Goal: Navigation & Orientation: Understand site structure

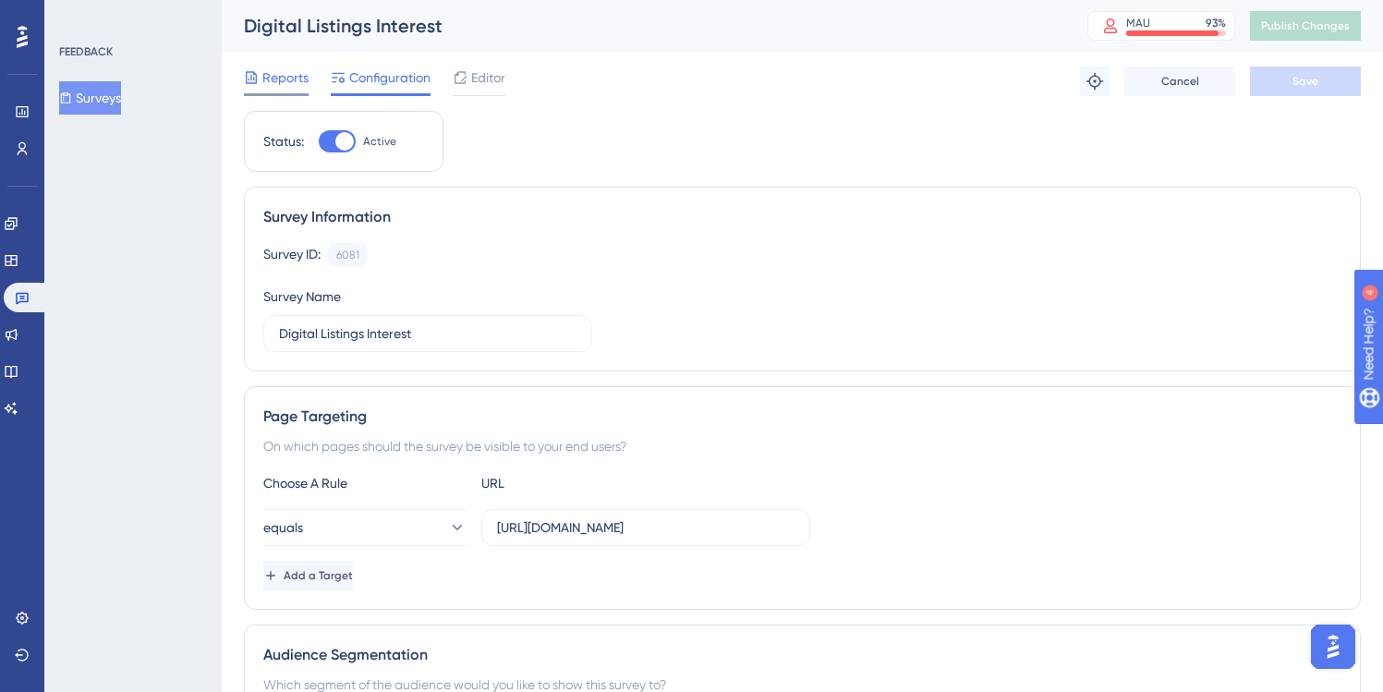
click at [276, 75] on span "Reports" at bounding box center [285, 78] width 46 height 22
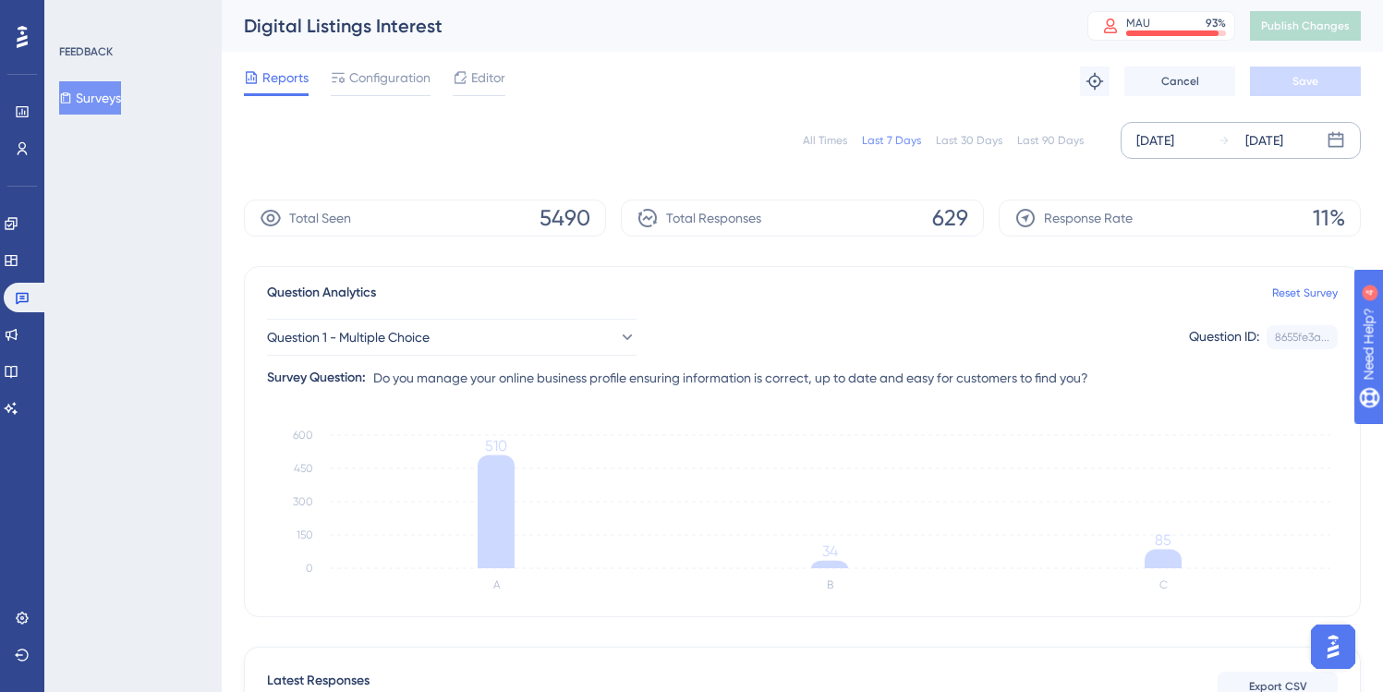
click at [1169, 138] on div "[DATE]" at bounding box center [1155, 140] width 38 height 22
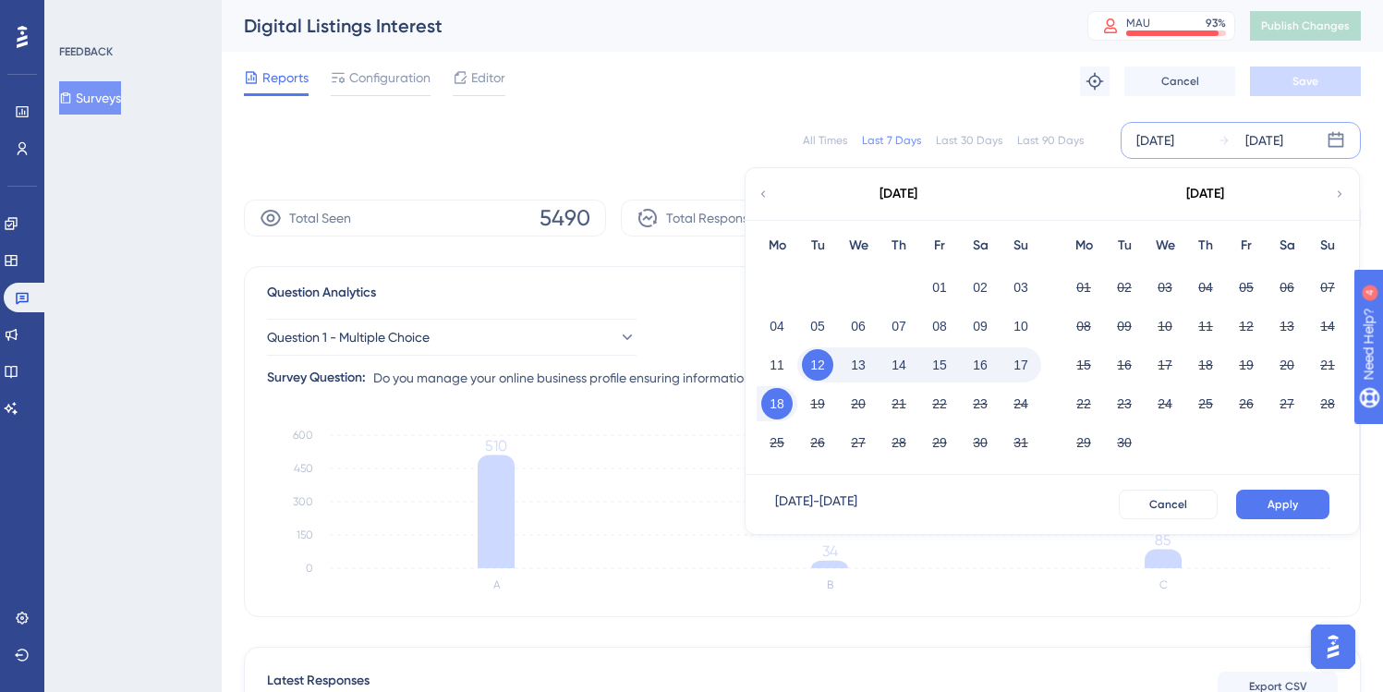
click at [779, 402] on button "18" at bounding box center [776, 403] width 31 height 31
click at [782, 402] on button "18" at bounding box center [776, 403] width 31 height 31
click at [1269, 506] on span "Apply" at bounding box center [1283, 504] width 30 height 15
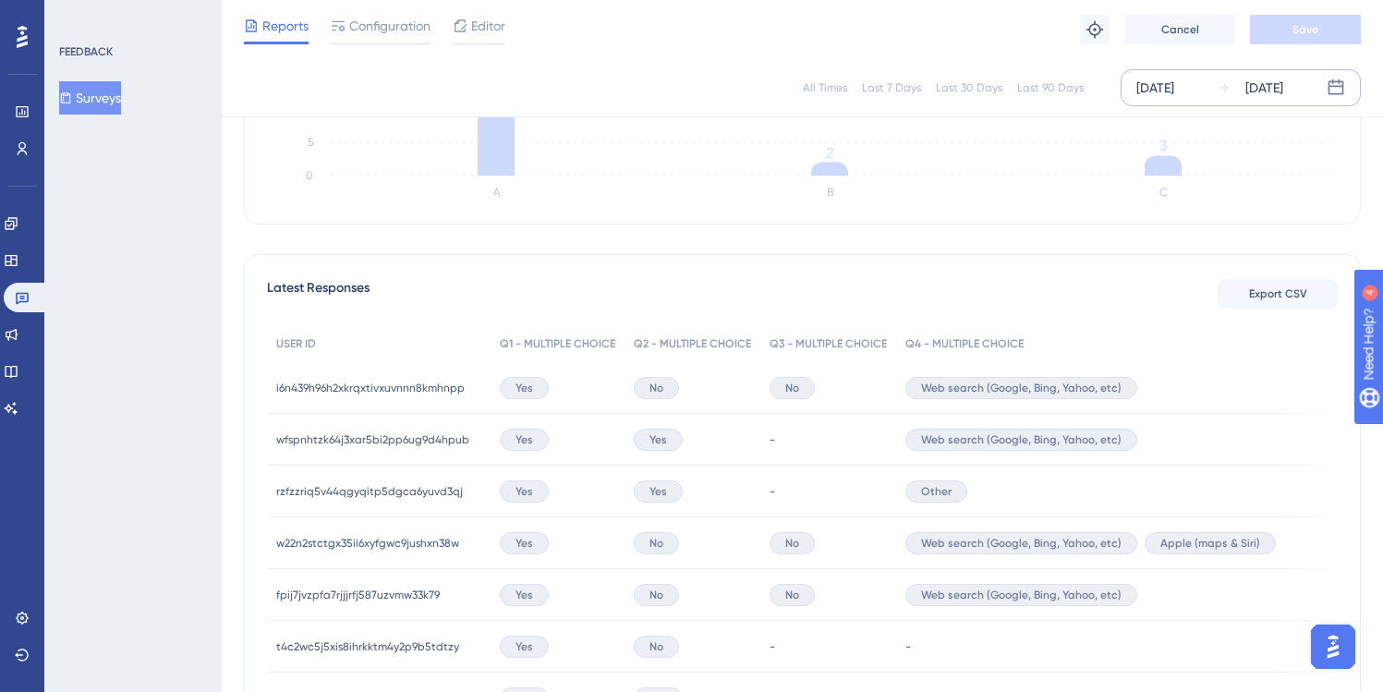
scroll to position [387, 0]
click at [656, 387] on span "No" at bounding box center [657, 386] width 14 height 15
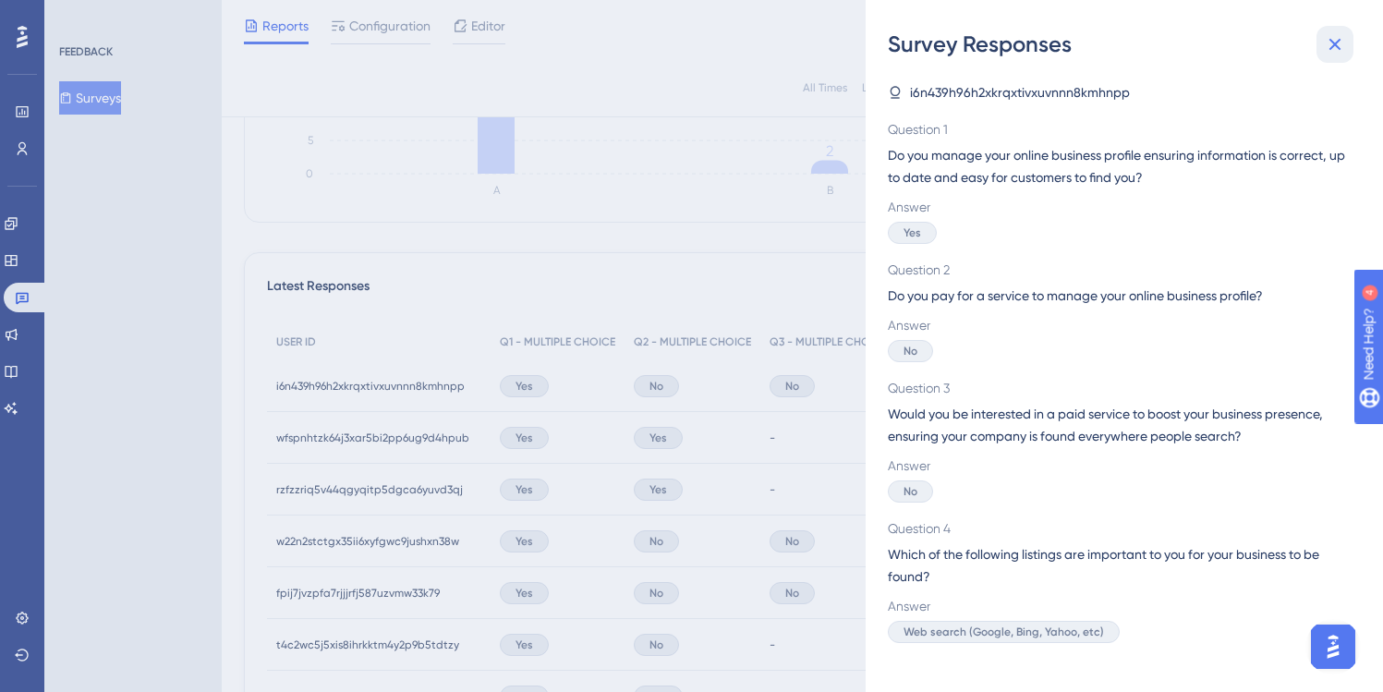
click at [1330, 46] on icon at bounding box center [1335, 44] width 22 height 22
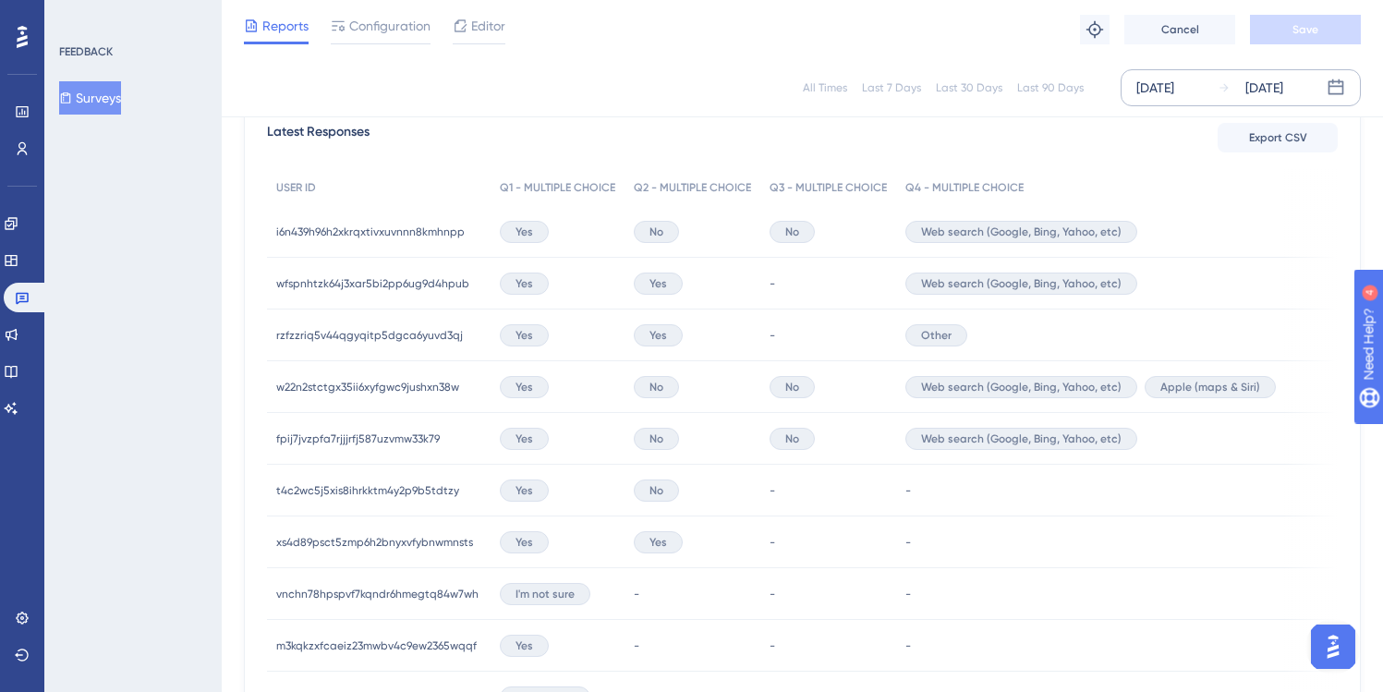
scroll to position [544, 0]
click at [516, 278] on span "Yes" at bounding box center [525, 280] width 18 height 15
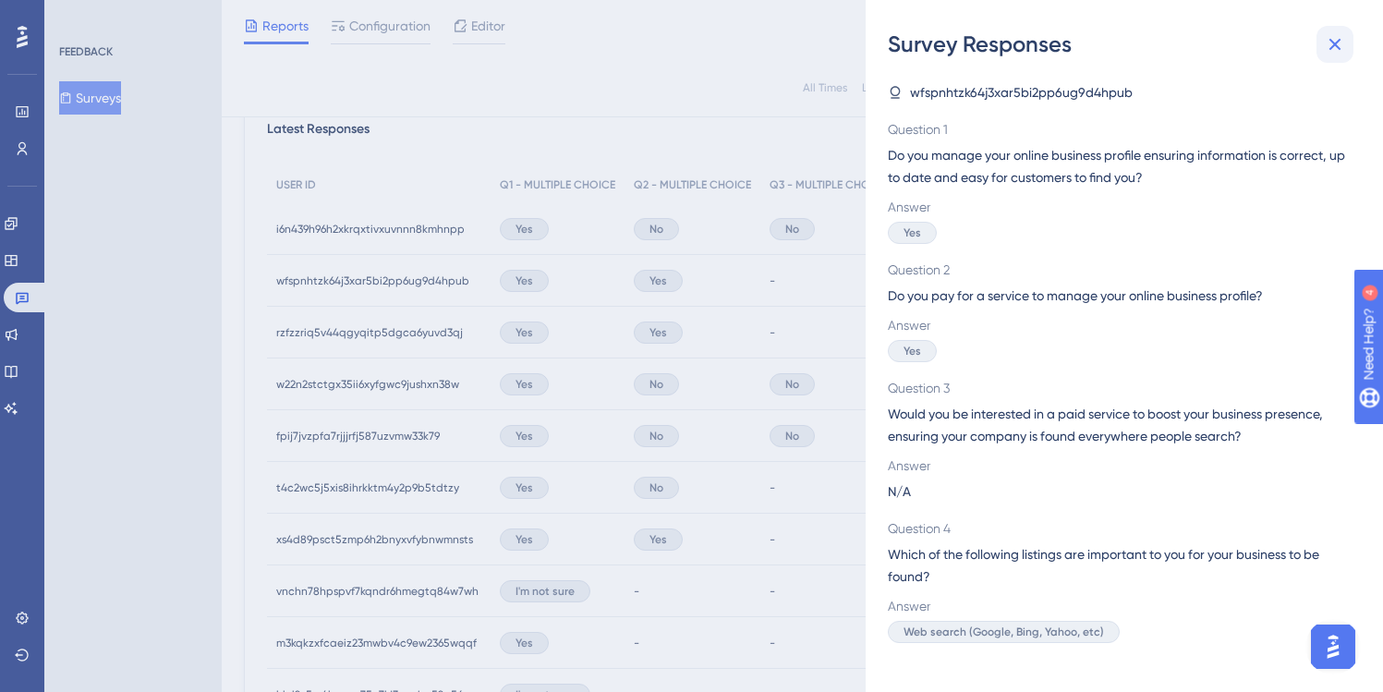
click at [1334, 48] on icon at bounding box center [1335, 44] width 22 height 22
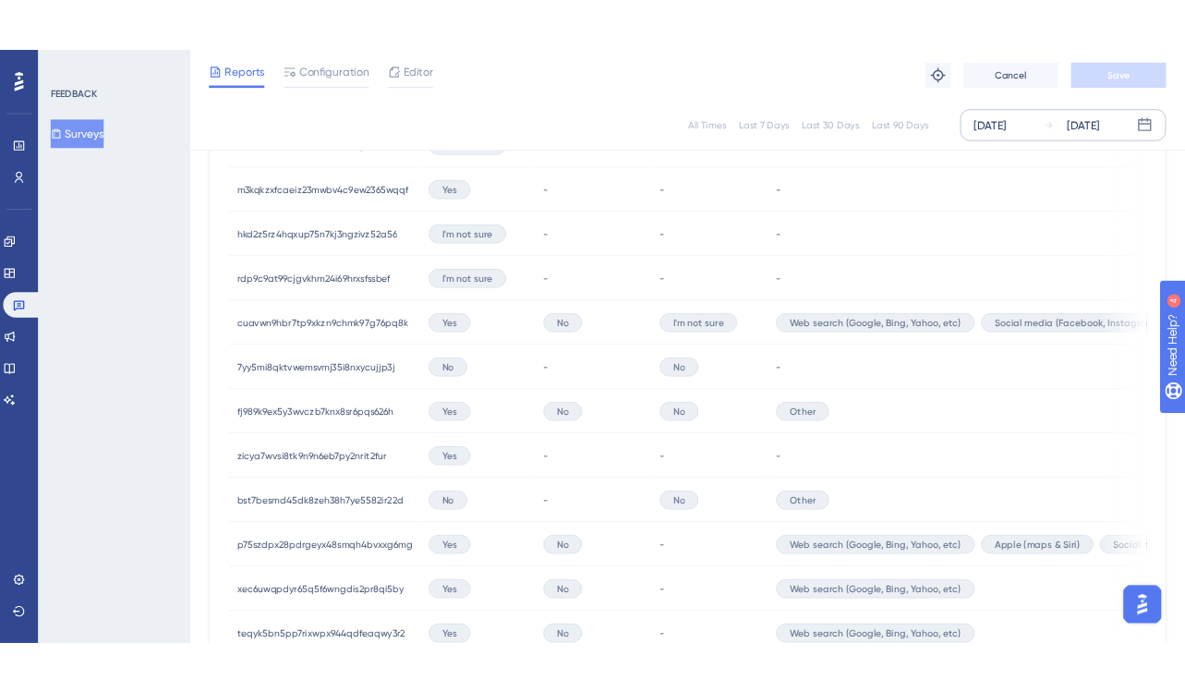
scroll to position [1026, 0]
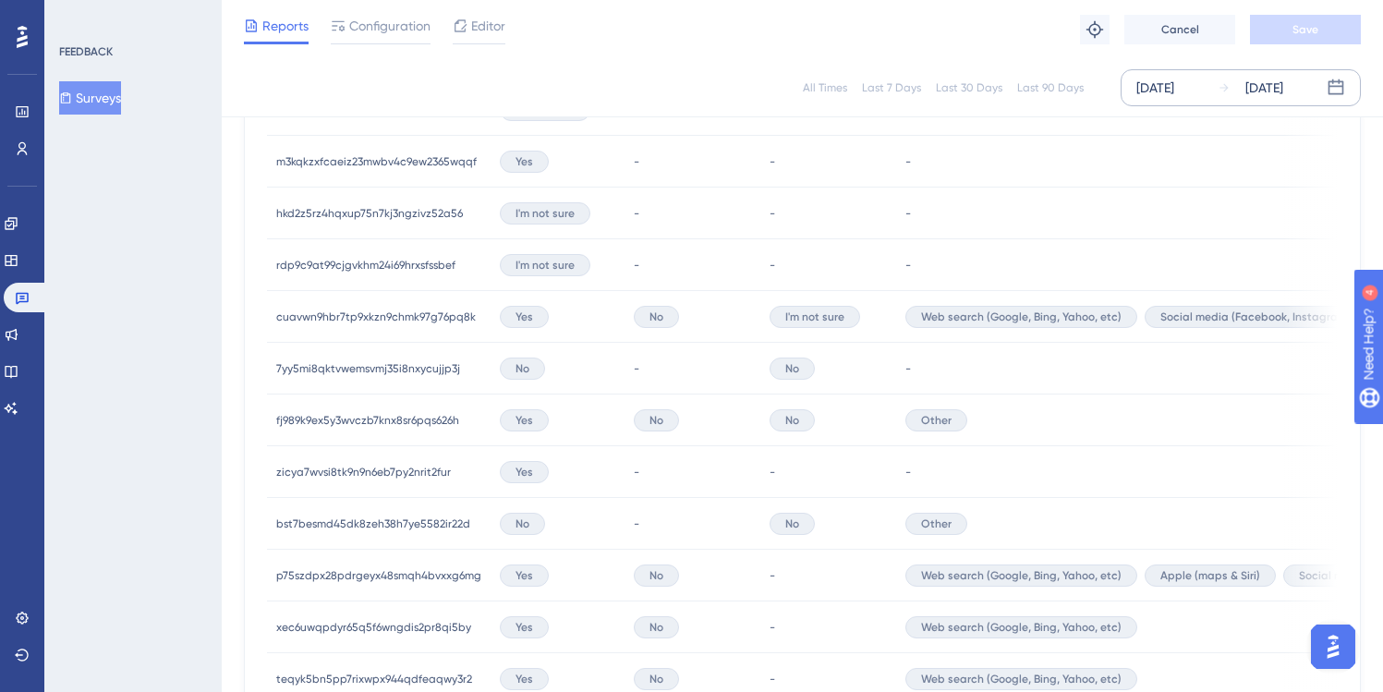
click at [832, 364] on div "No" at bounding box center [828, 369] width 136 height 52
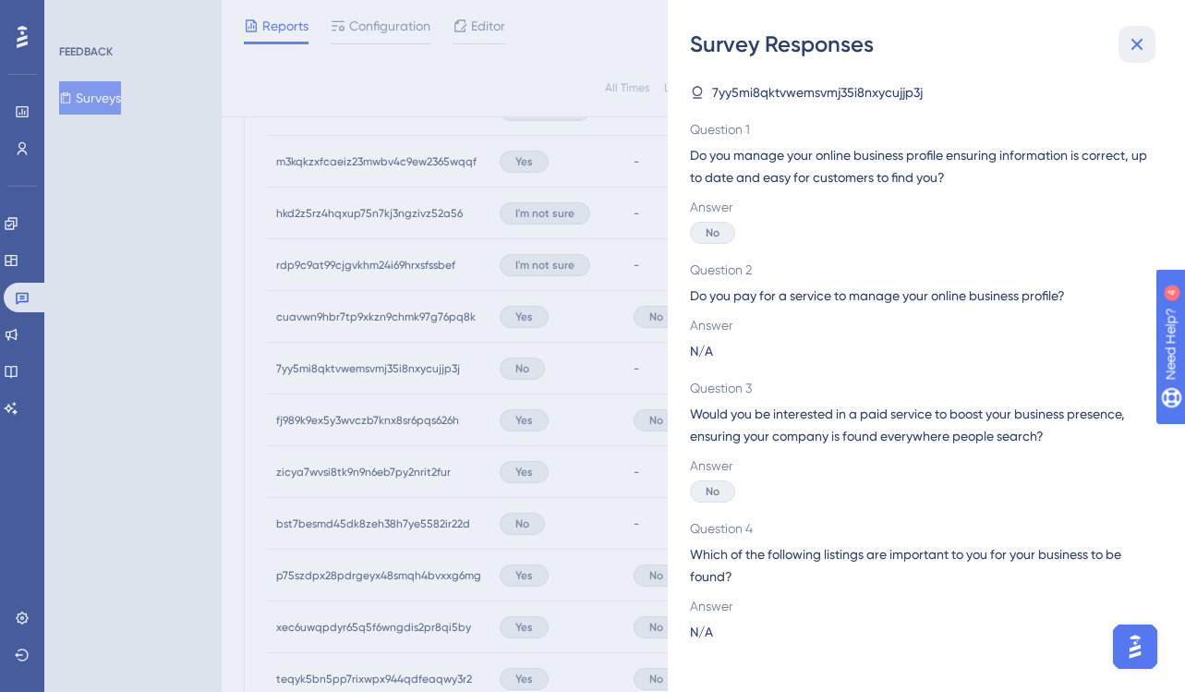
click at [1133, 43] on icon at bounding box center [1137, 44] width 22 height 22
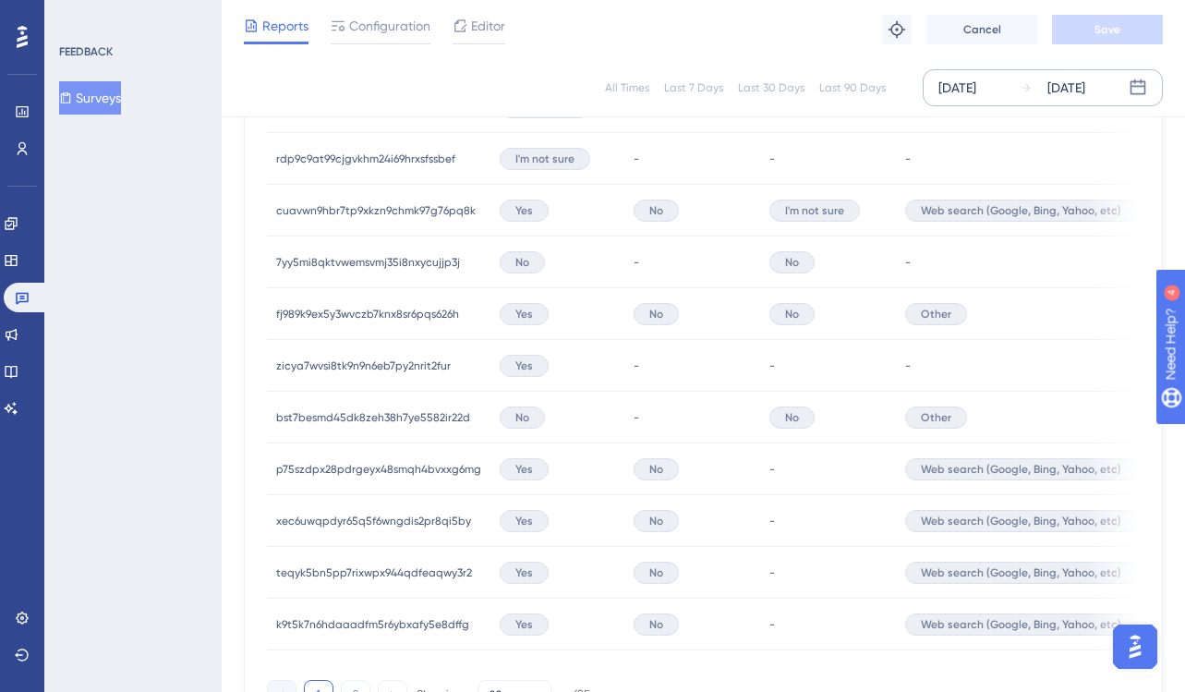
scroll to position [1130, 0]
click at [748, 472] on div "No" at bounding box center [693, 471] width 136 height 52
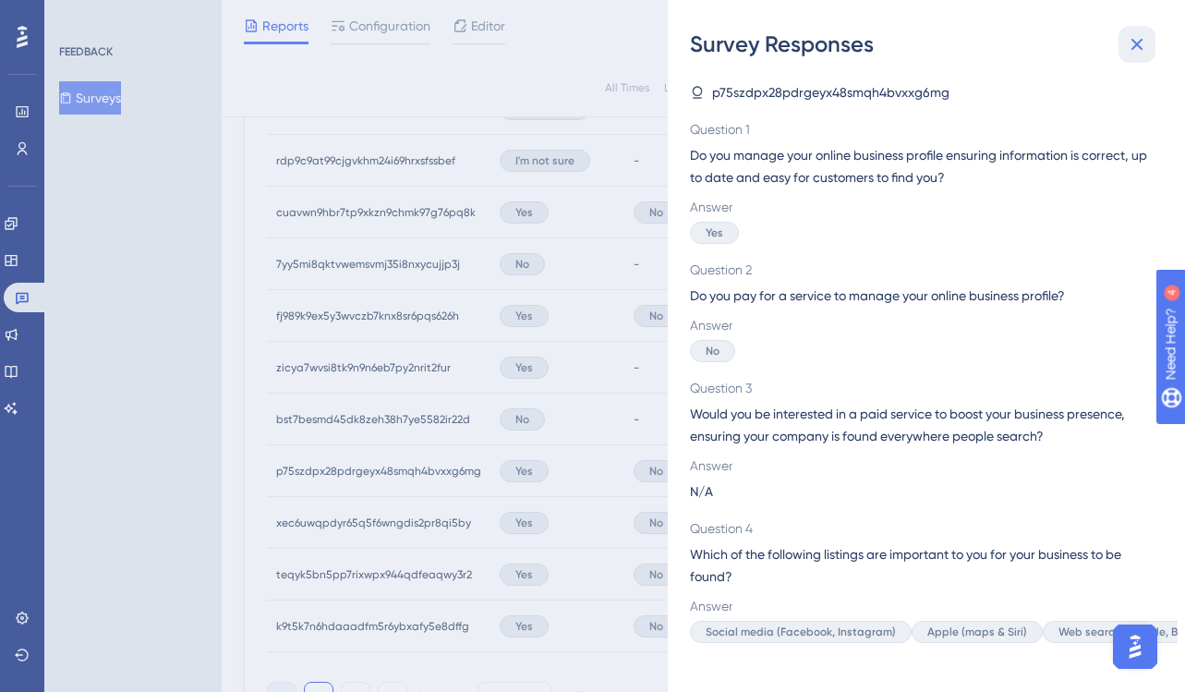
click at [1136, 42] on icon at bounding box center [1137, 44] width 22 height 22
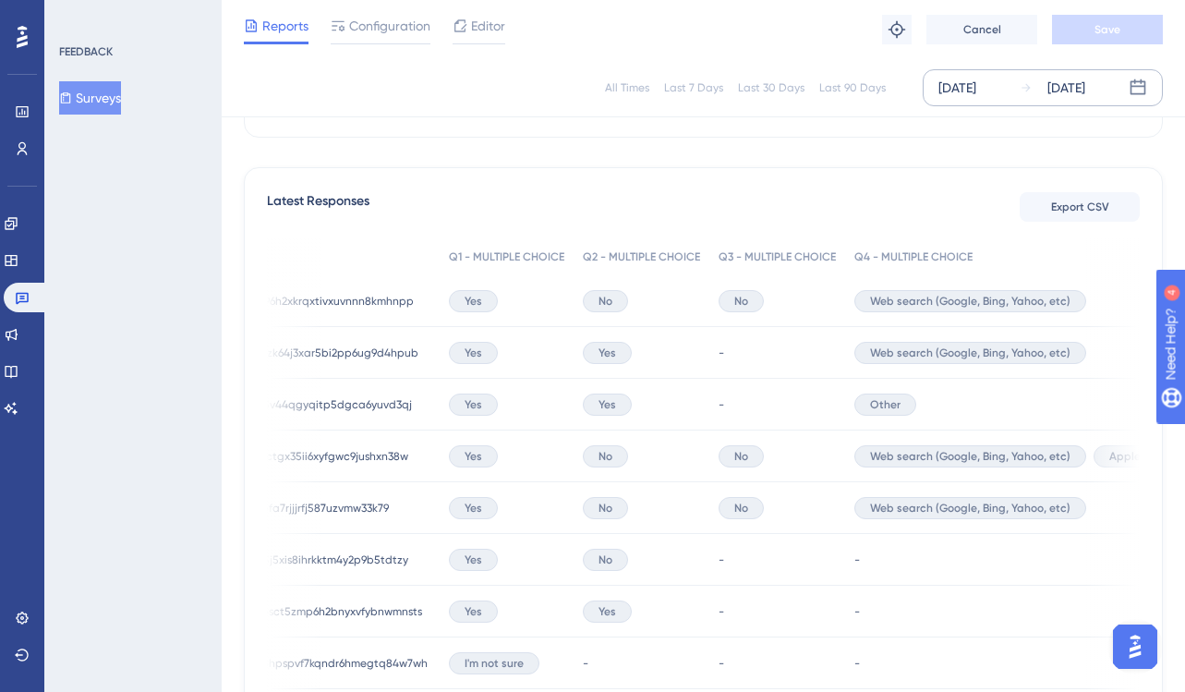
scroll to position [468, 0]
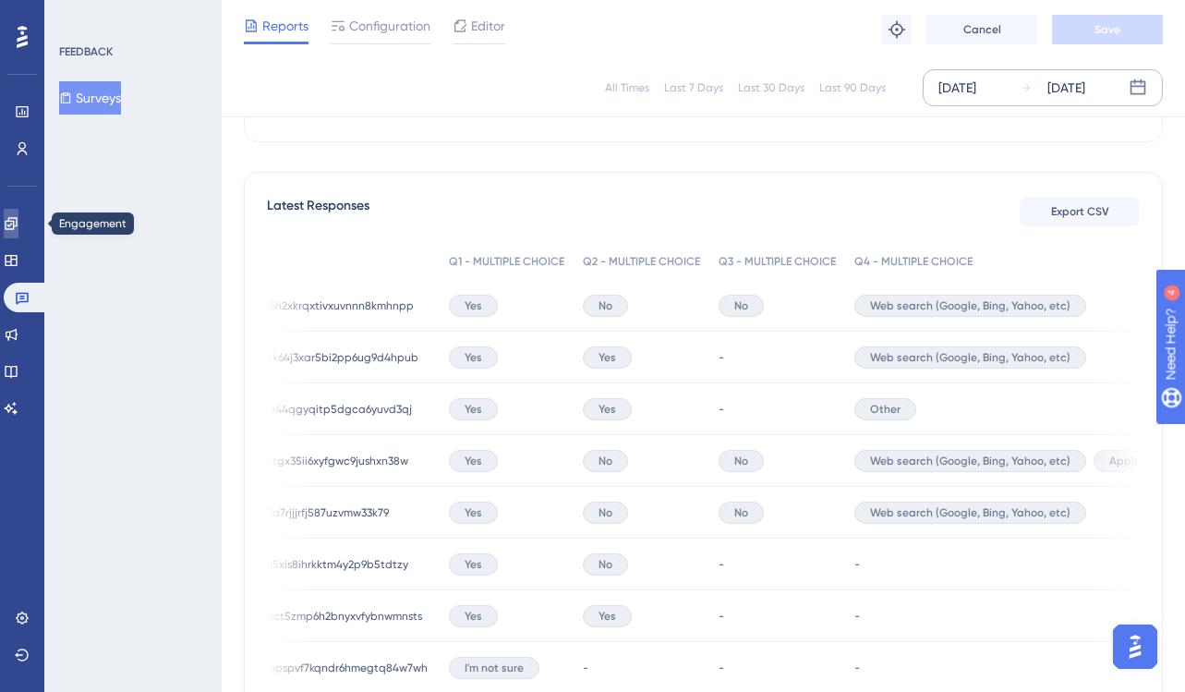
click at [18, 226] on icon at bounding box center [11, 223] width 15 height 15
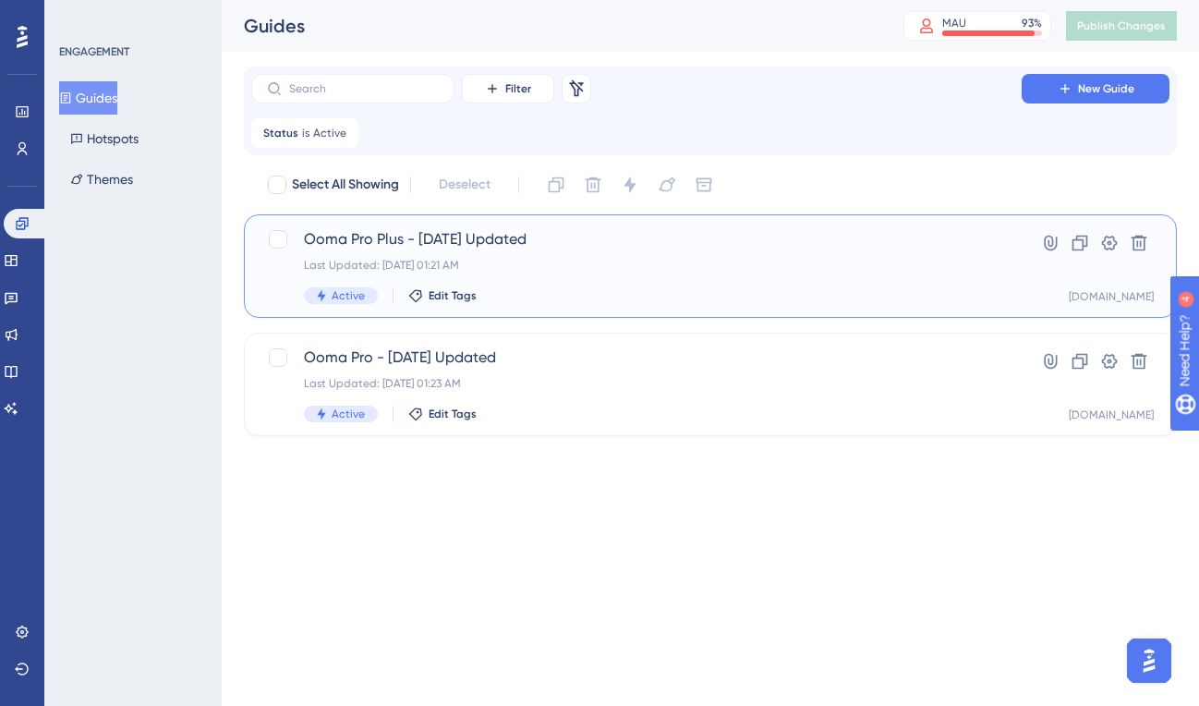
click at [545, 235] on span "Ooma Pro Plus - [DATE] Updated" at bounding box center [636, 239] width 665 height 22
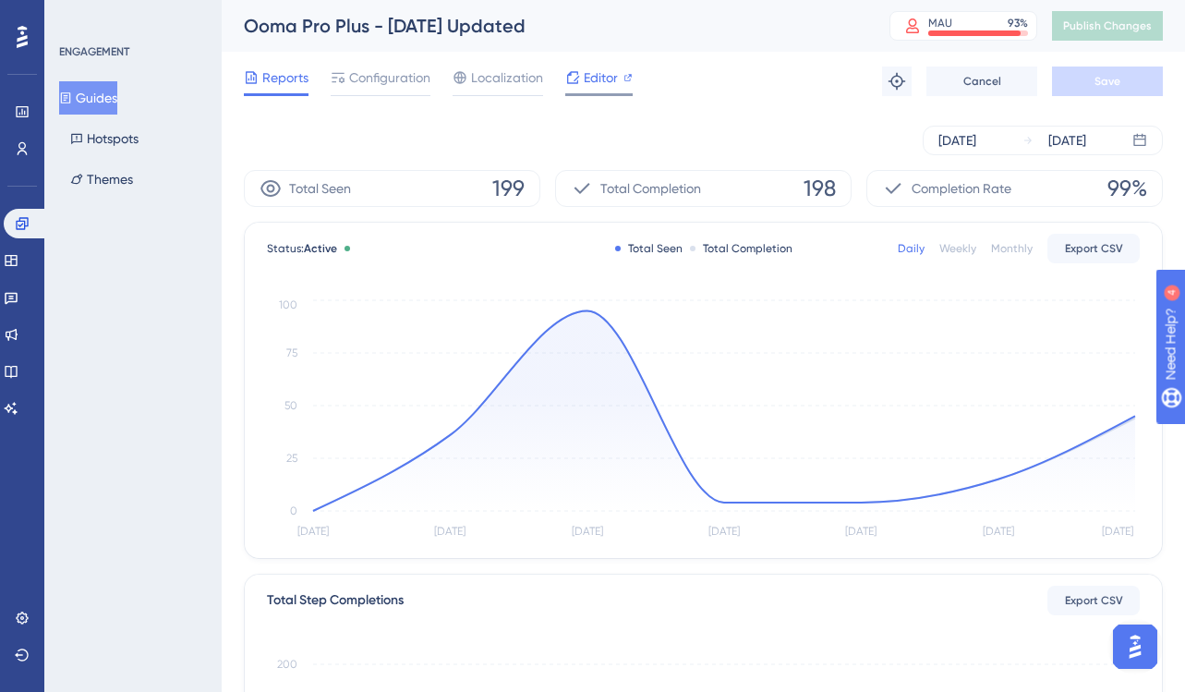
click at [585, 78] on span "Editor" at bounding box center [601, 78] width 34 height 22
click at [85, 136] on button "Hotspots" at bounding box center [104, 138] width 91 height 33
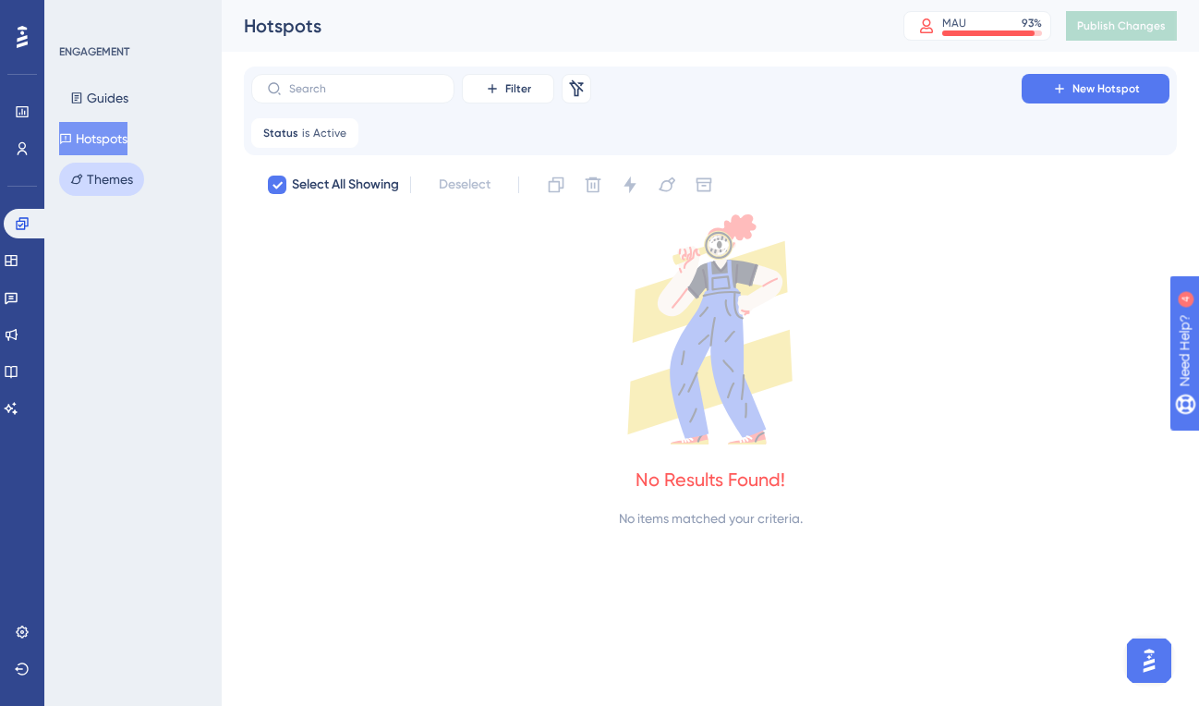
click at [97, 177] on button "Themes" at bounding box center [101, 179] width 85 height 33
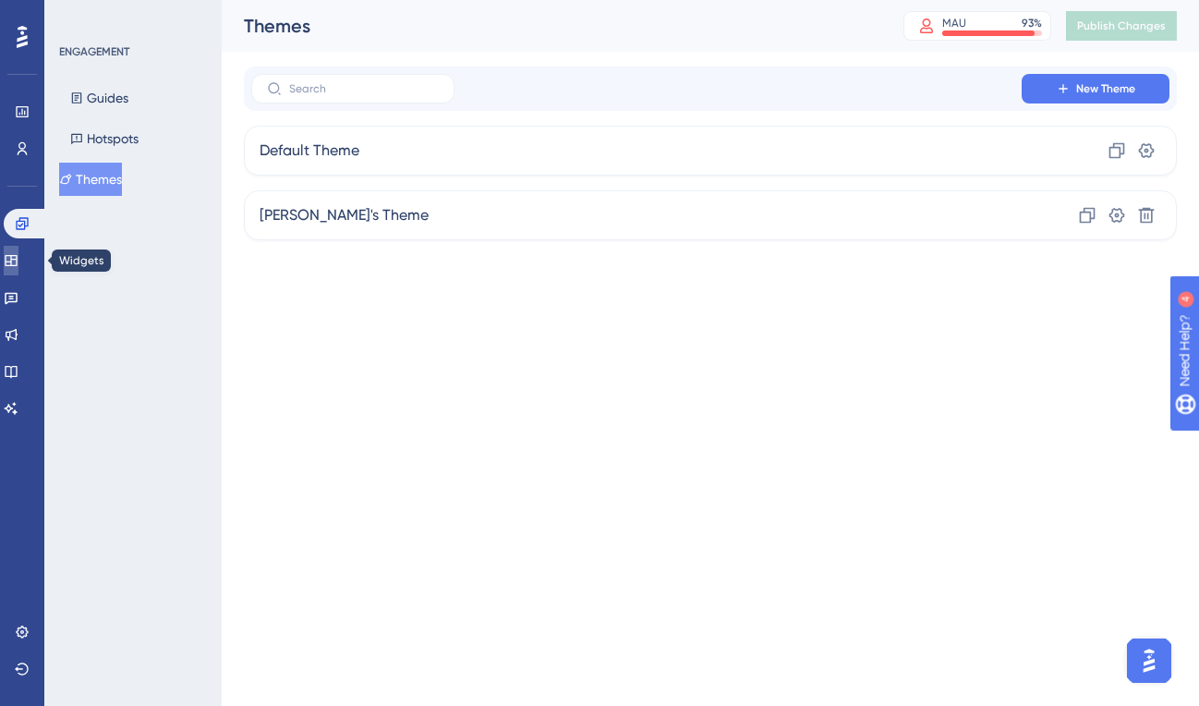
click at [18, 260] on icon at bounding box center [11, 260] width 15 height 15
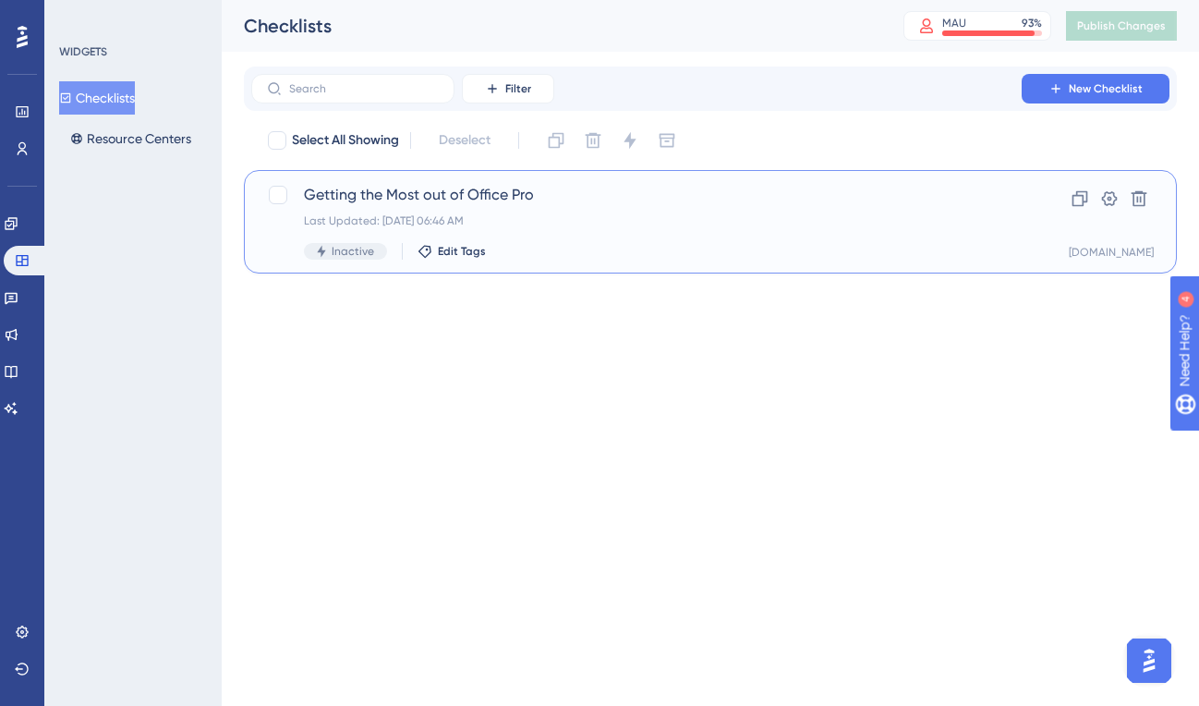
click at [565, 192] on span "Getting the Most out of Office Pro" at bounding box center [636, 195] width 665 height 22
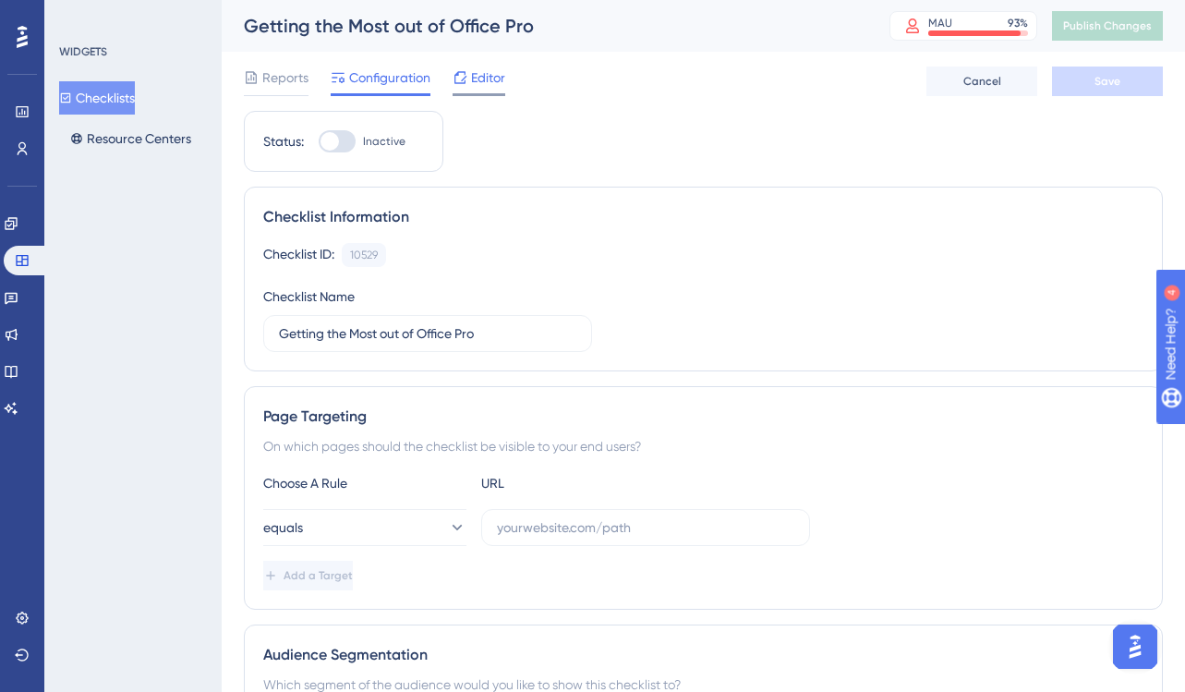
click at [490, 70] on span "Editor" at bounding box center [488, 78] width 34 height 22
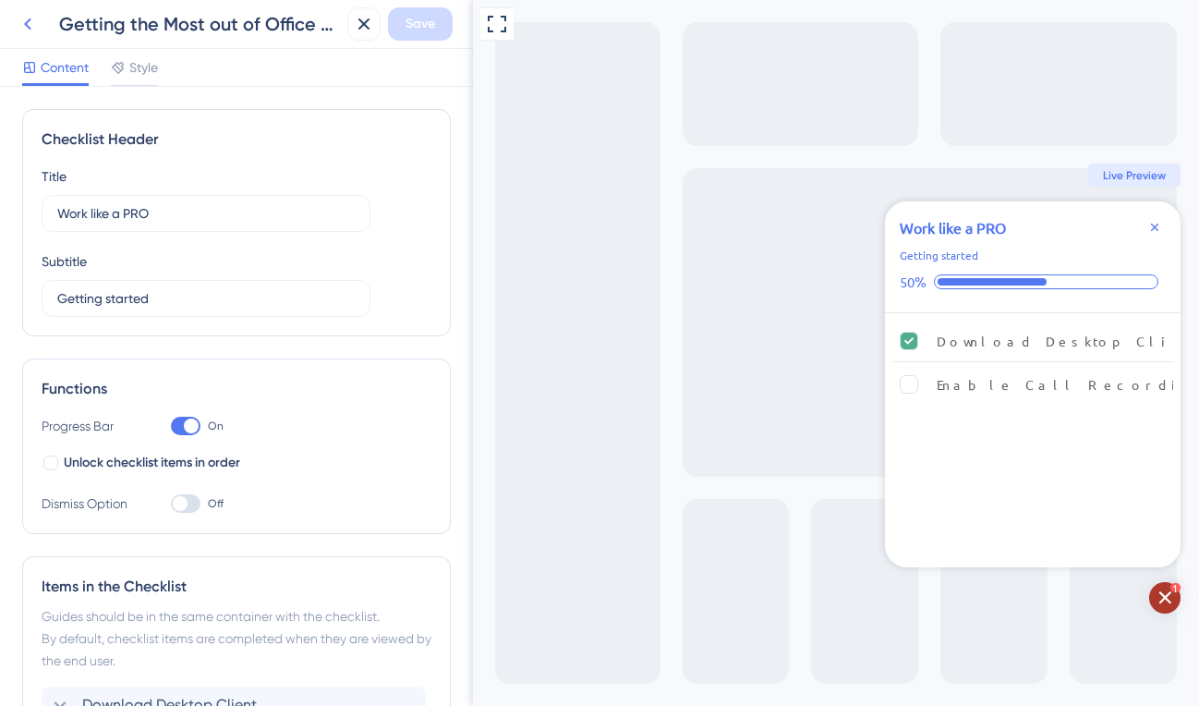
click at [28, 23] on icon at bounding box center [28, 24] width 22 height 22
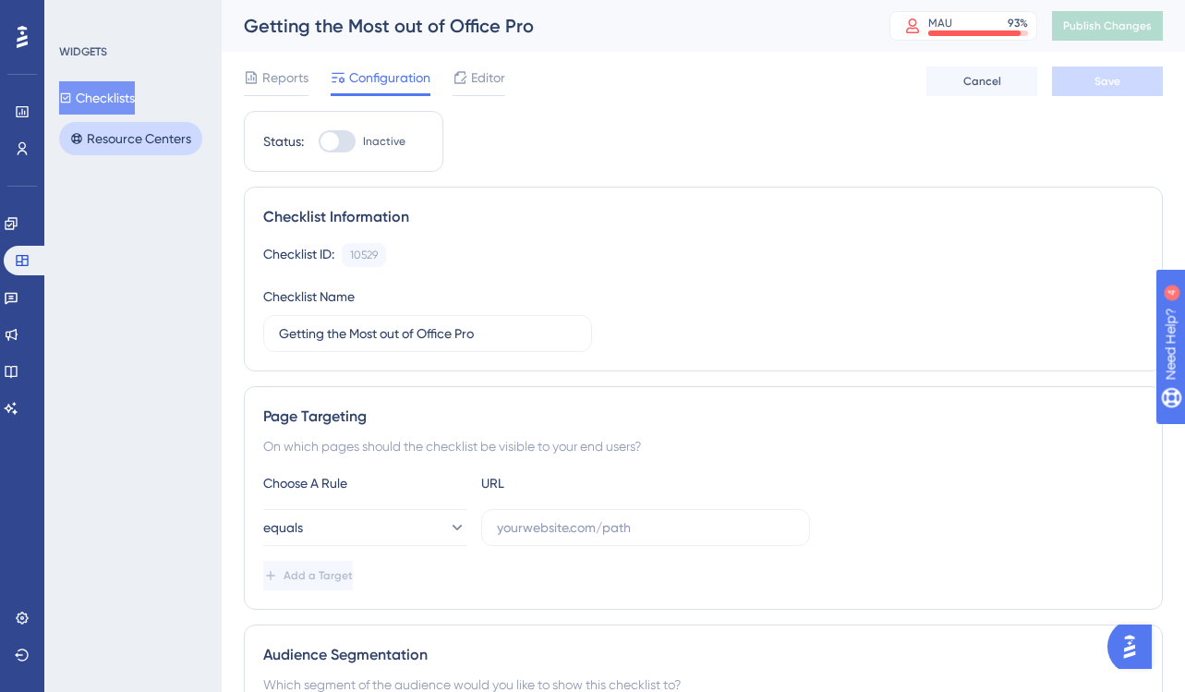
click at [120, 136] on button "Resource Centers" at bounding box center [130, 138] width 143 height 33
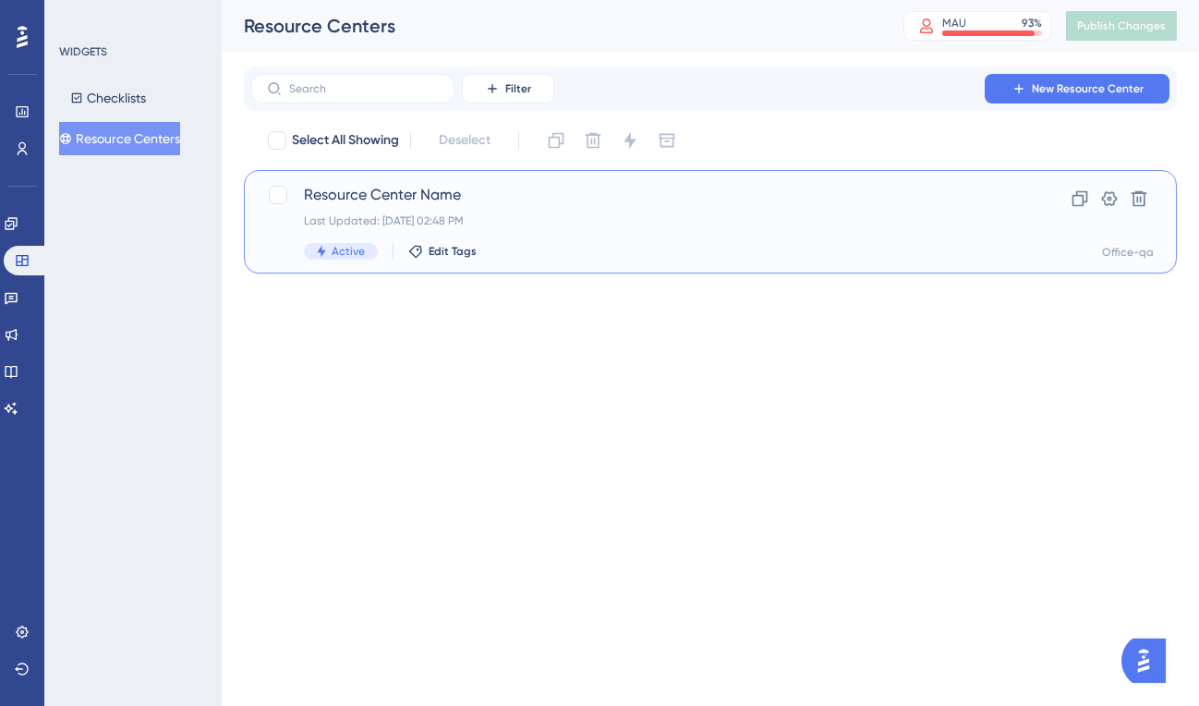
click at [553, 196] on span "Resource Center Name" at bounding box center [636, 195] width 665 height 22
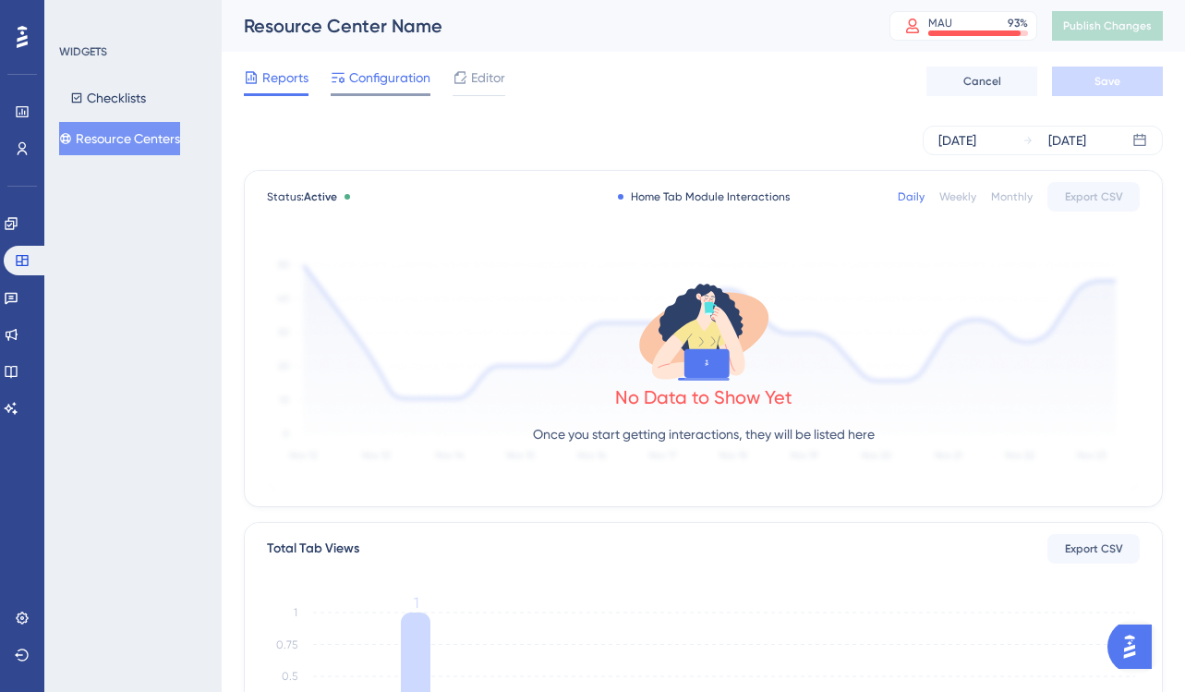
click at [385, 83] on span "Configuration" at bounding box center [389, 78] width 81 height 22
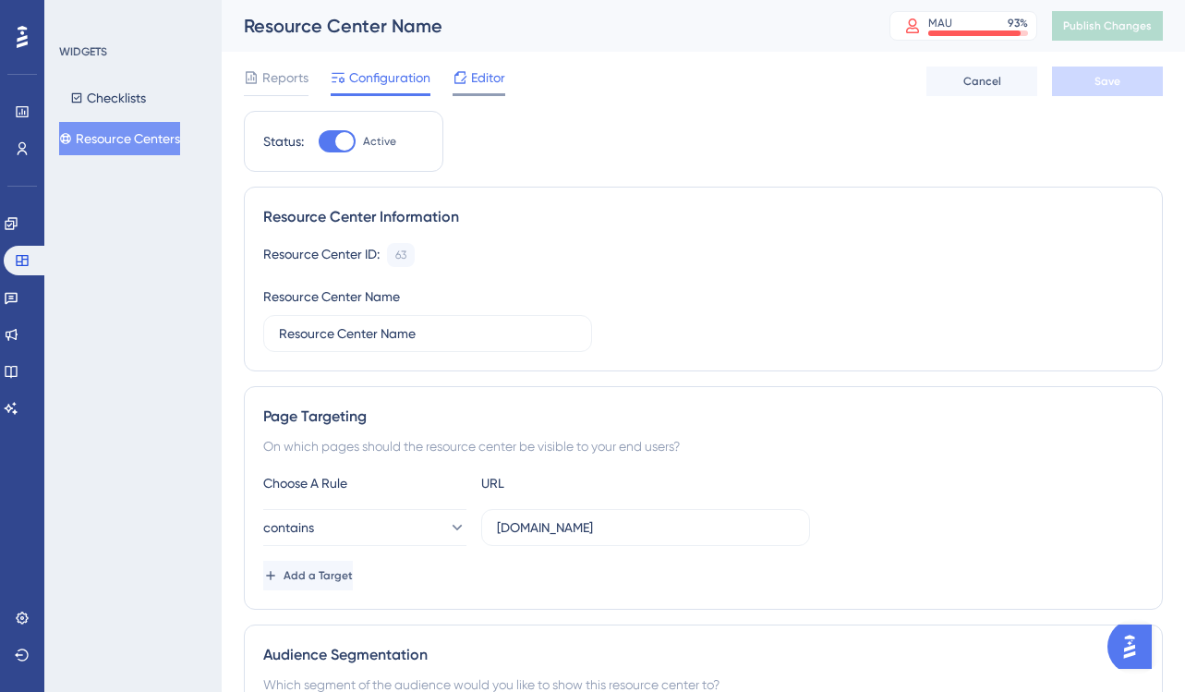
click at [492, 81] on span "Editor" at bounding box center [488, 78] width 34 height 22
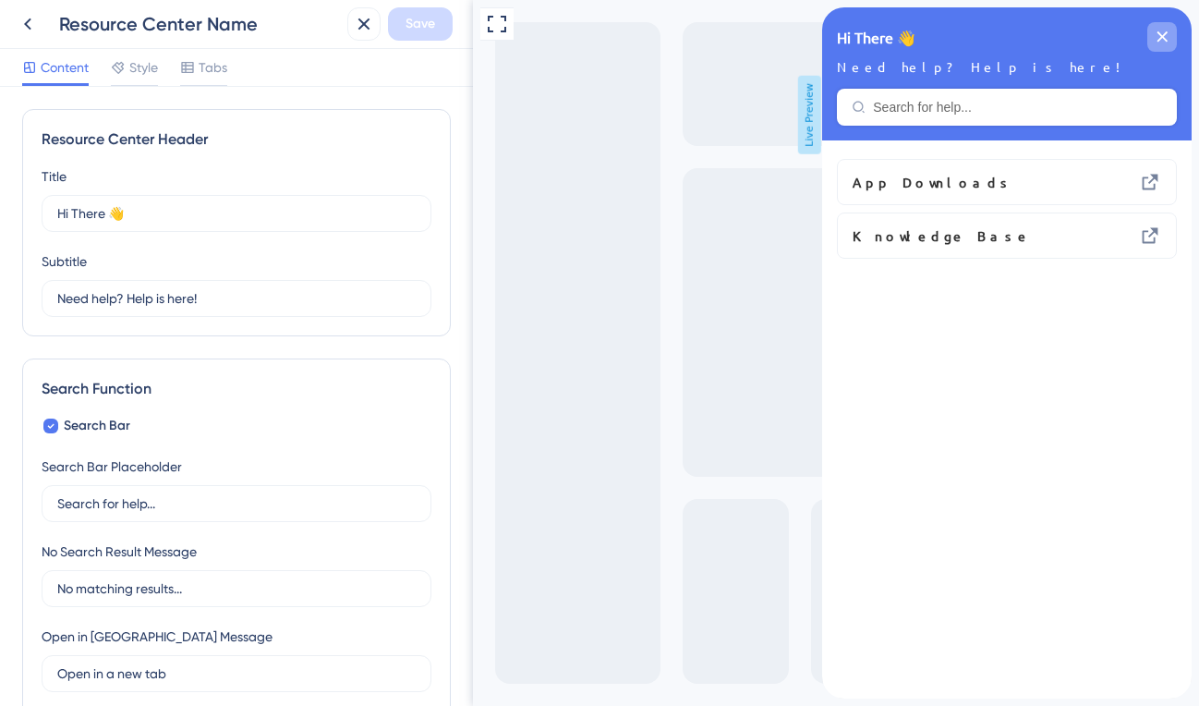
click at [1161, 37] on icon "close resource center" at bounding box center [1163, 36] width 10 height 10
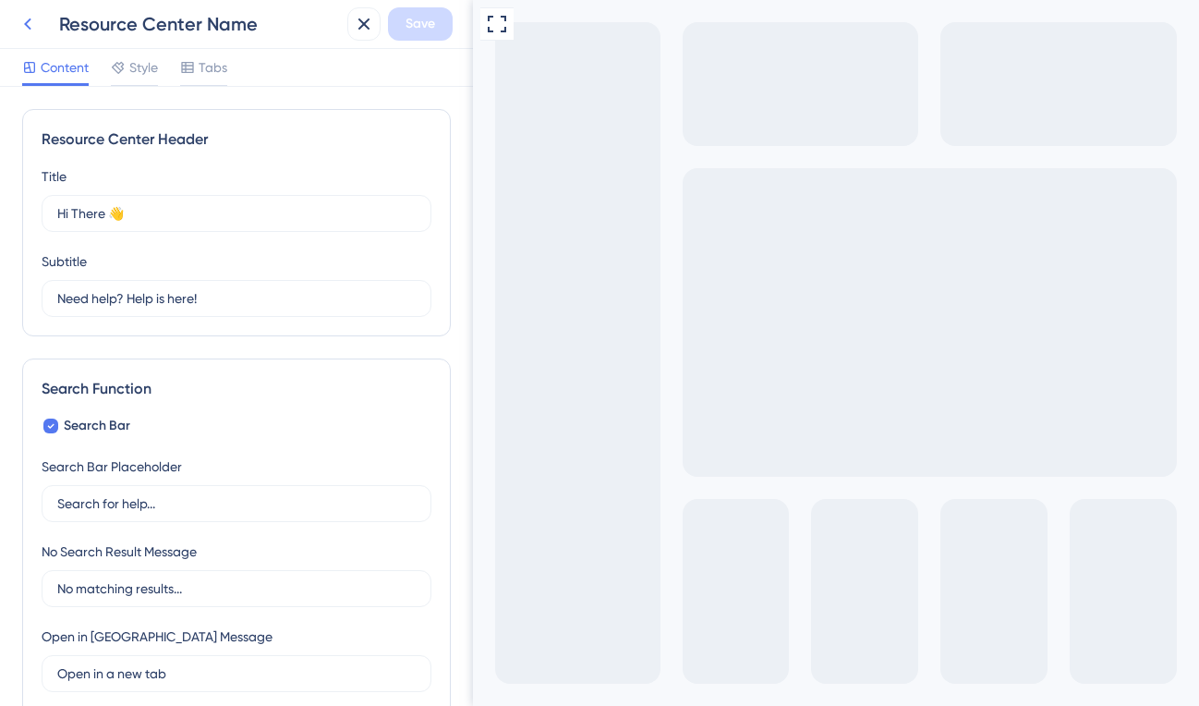
click at [29, 24] on icon at bounding box center [28, 24] width 22 height 22
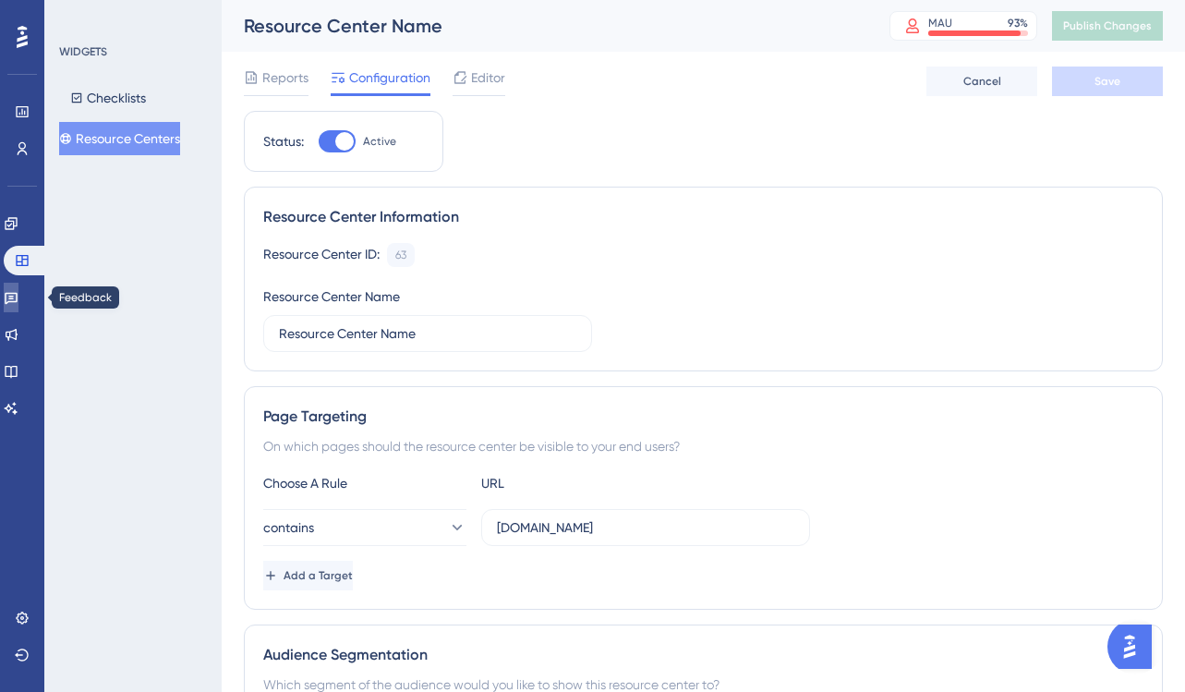
click at [18, 298] on icon at bounding box center [11, 297] width 15 height 15
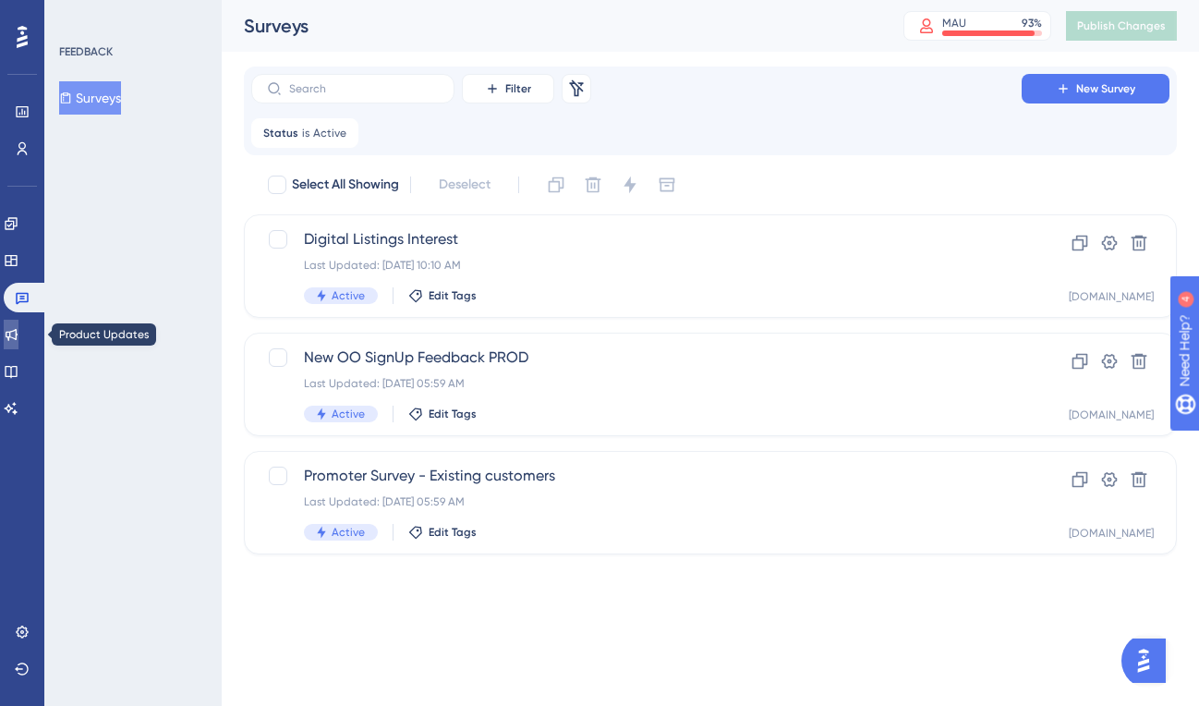
click at [18, 325] on link at bounding box center [11, 335] width 15 height 30
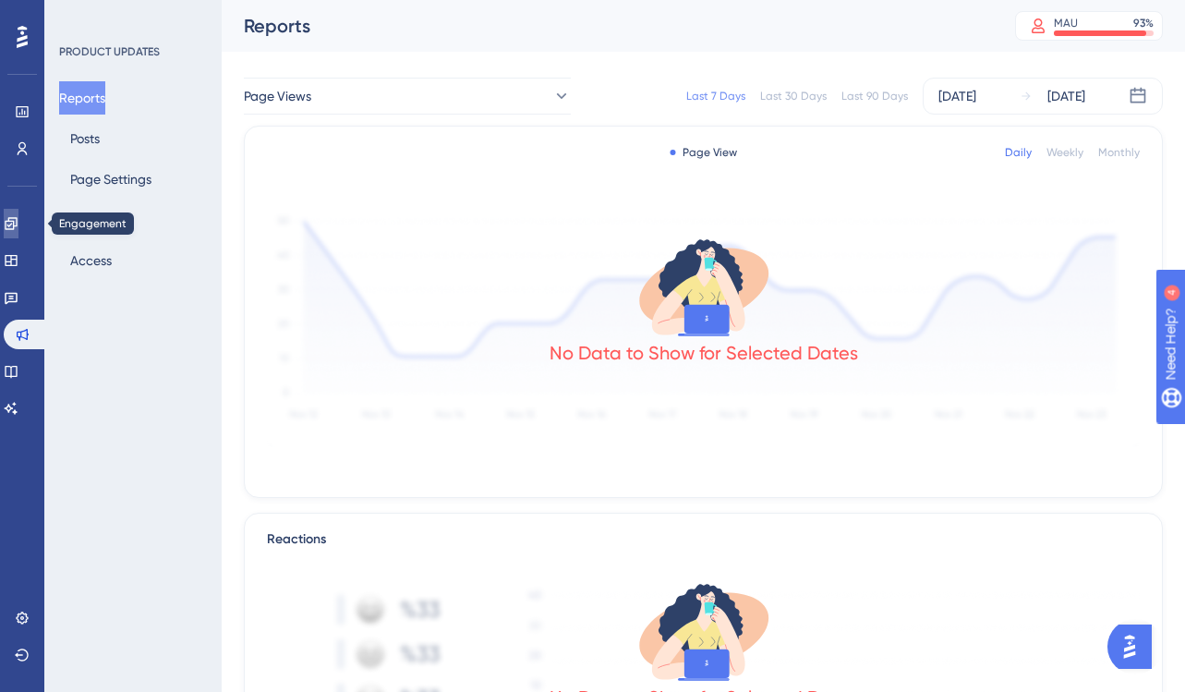
click at [18, 223] on icon at bounding box center [11, 223] width 15 height 15
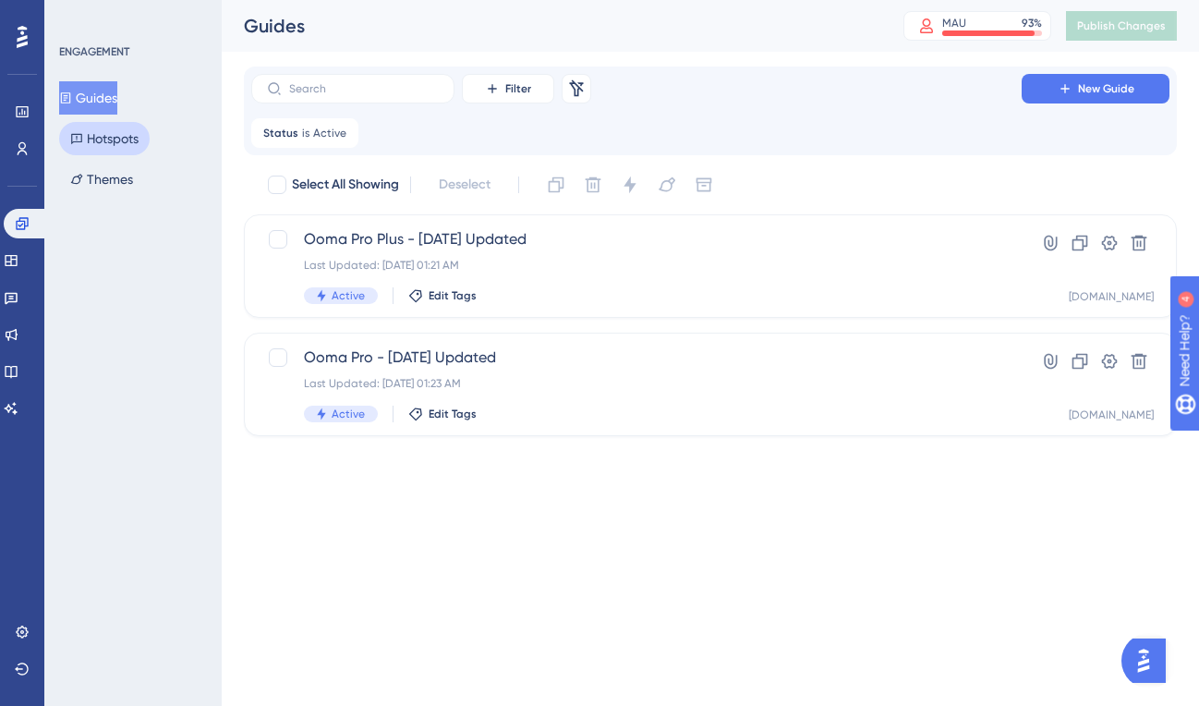
click at [119, 139] on button "Hotspots" at bounding box center [104, 138] width 91 height 33
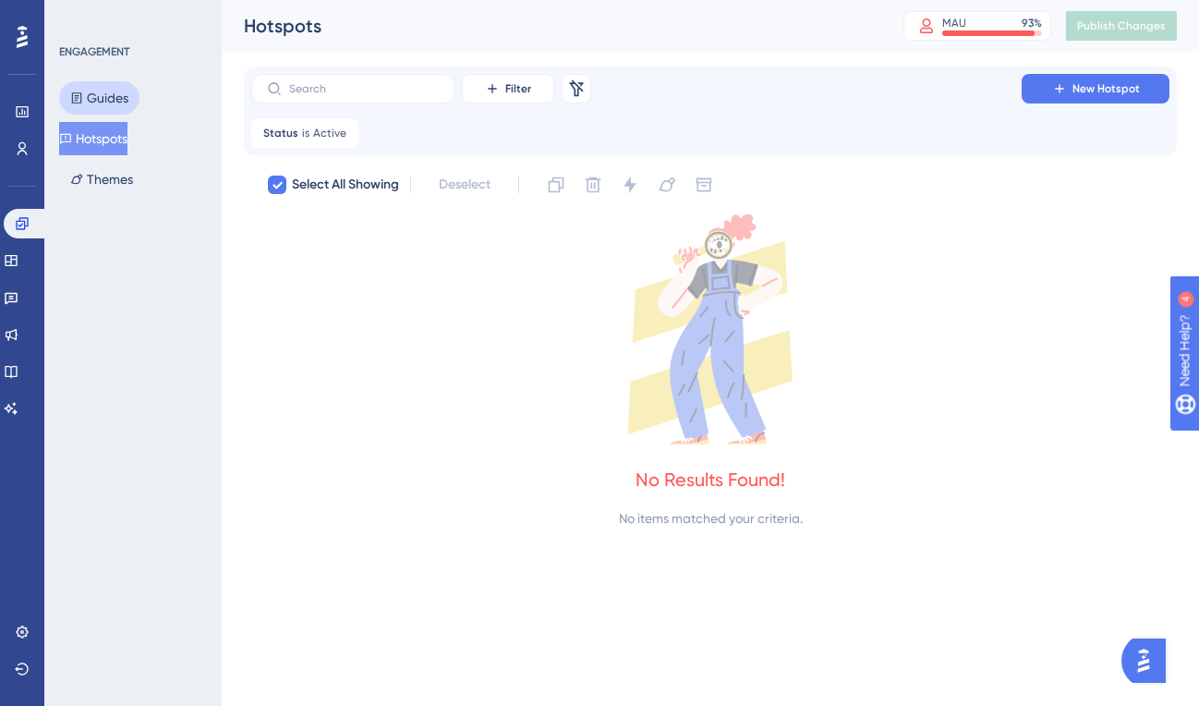
click at [105, 95] on button "Guides" at bounding box center [99, 97] width 80 height 33
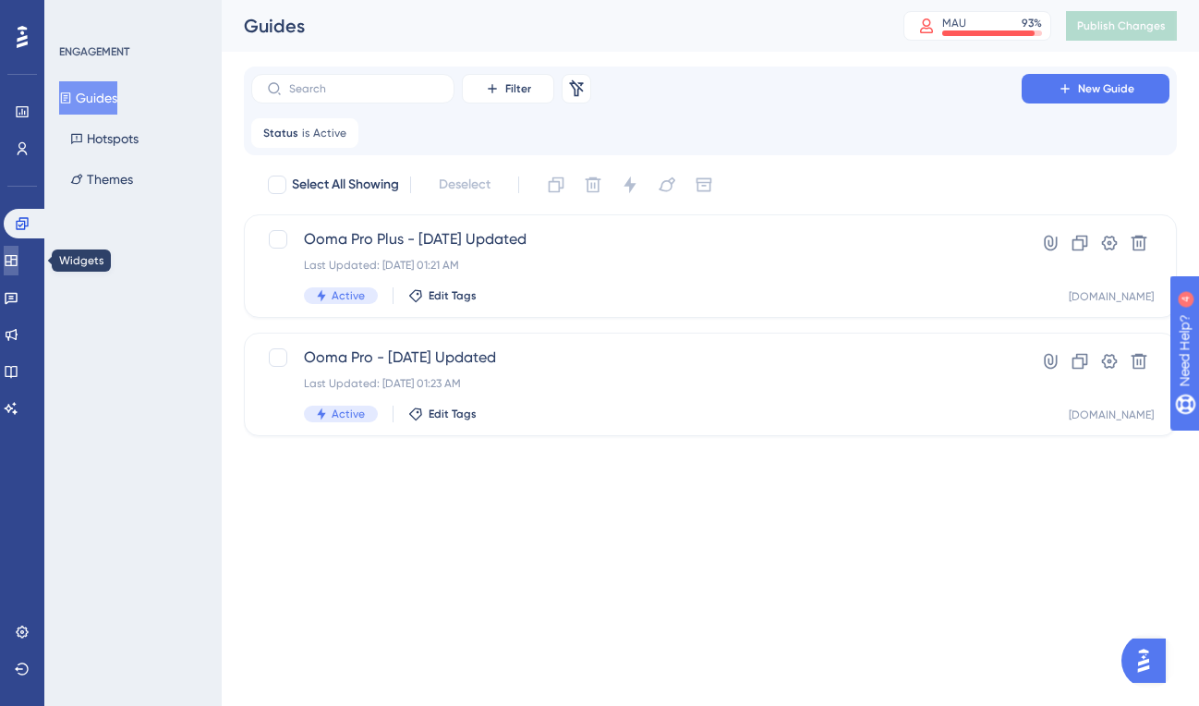
click at [17, 259] on icon at bounding box center [11, 260] width 12 height 11
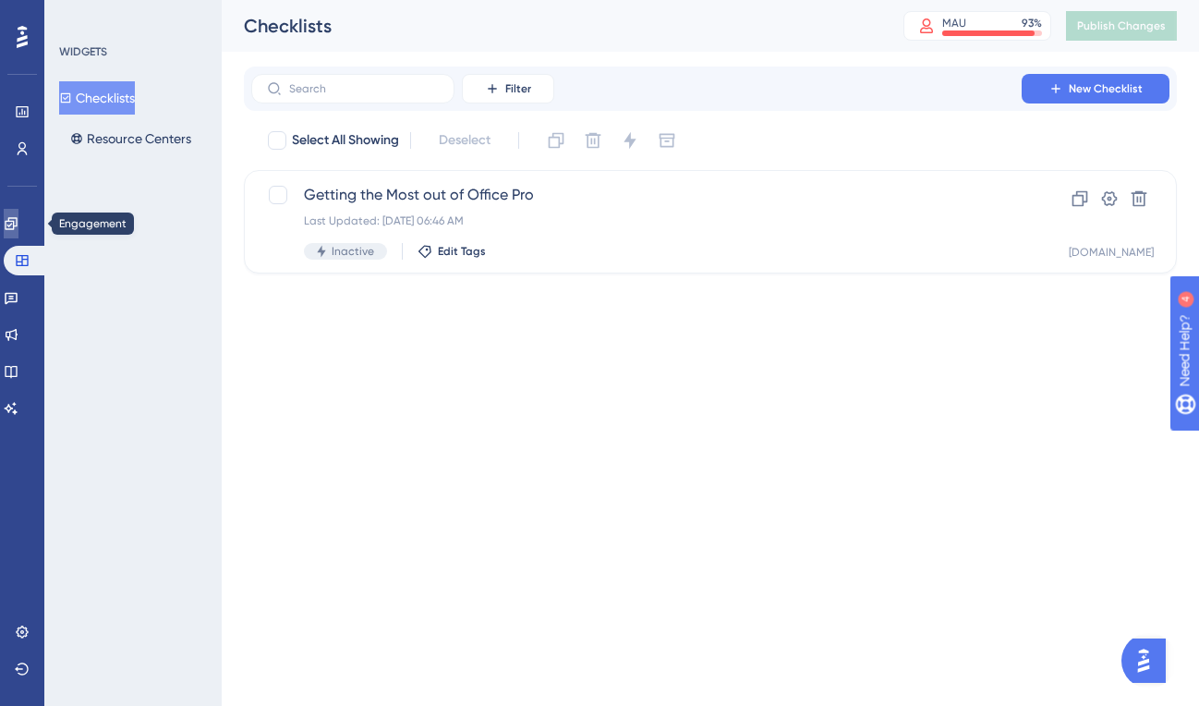
click at [18, 213] on link at bounding box center [11, 224] width 15 height 30
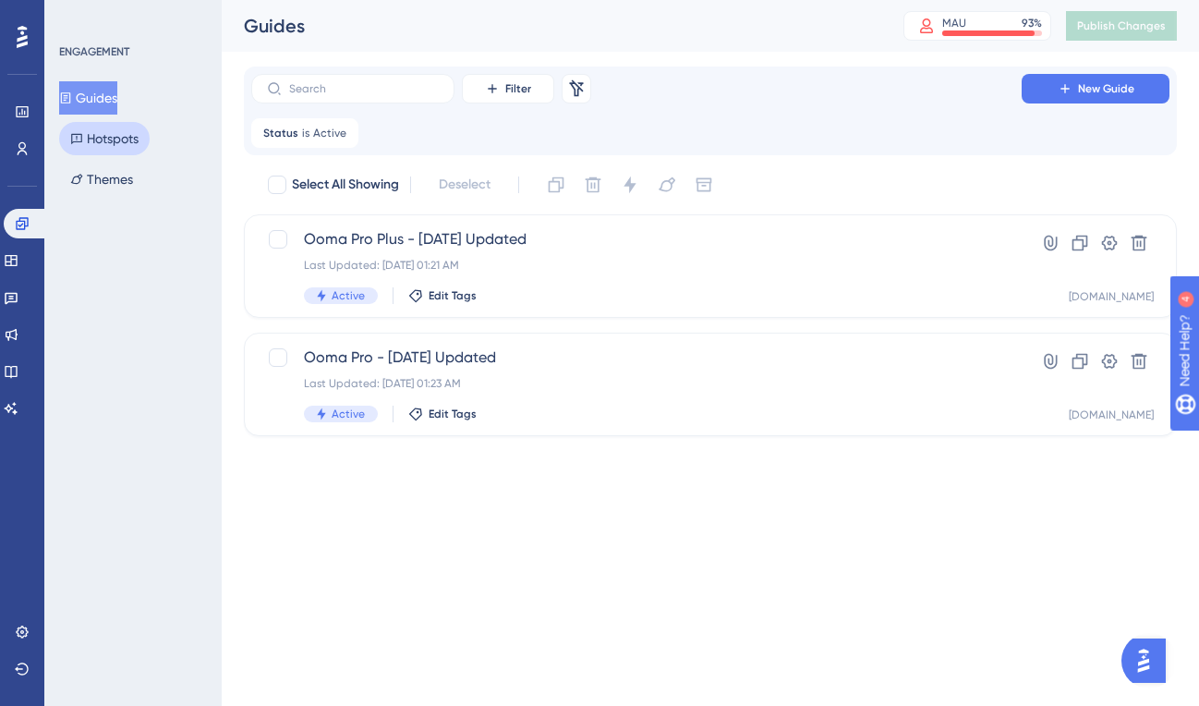
click at [104, 136] on button "Hotspots" at bounding box center [104, 138] width 91 height 33
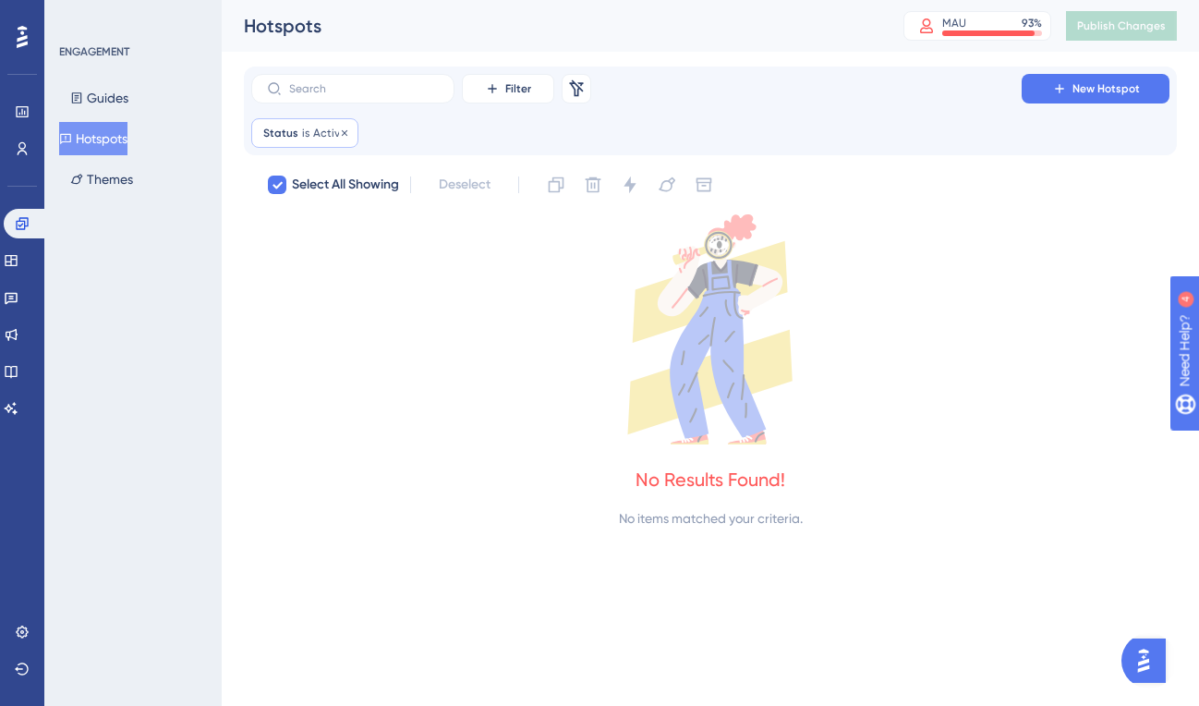
click at [330, 128] on span "Active" at bounding box center [329, 133] width 33 height 15
click at [451, 222] on icon at bounding box center [460, 222] width 18 height 18
click at [543, 125] on div "Status is Active Active Remove is Active Active Active Inactive Inactive Done" at bounding box center [710, 133] width 918 height 30
click at [579, 86] on icon at bounding box center [576, 88] width 18 height 18
checkbox input "false"
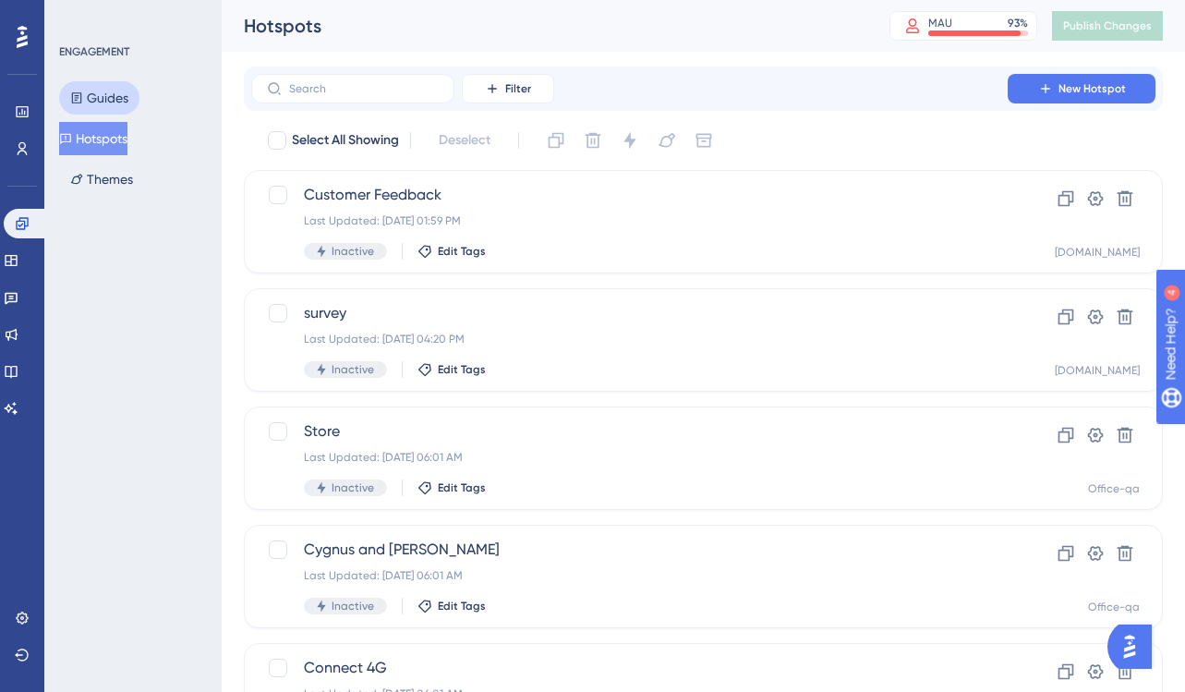
click at [105, 95] on button "Guides" at bounding box center [99, 97] width 80 height 33
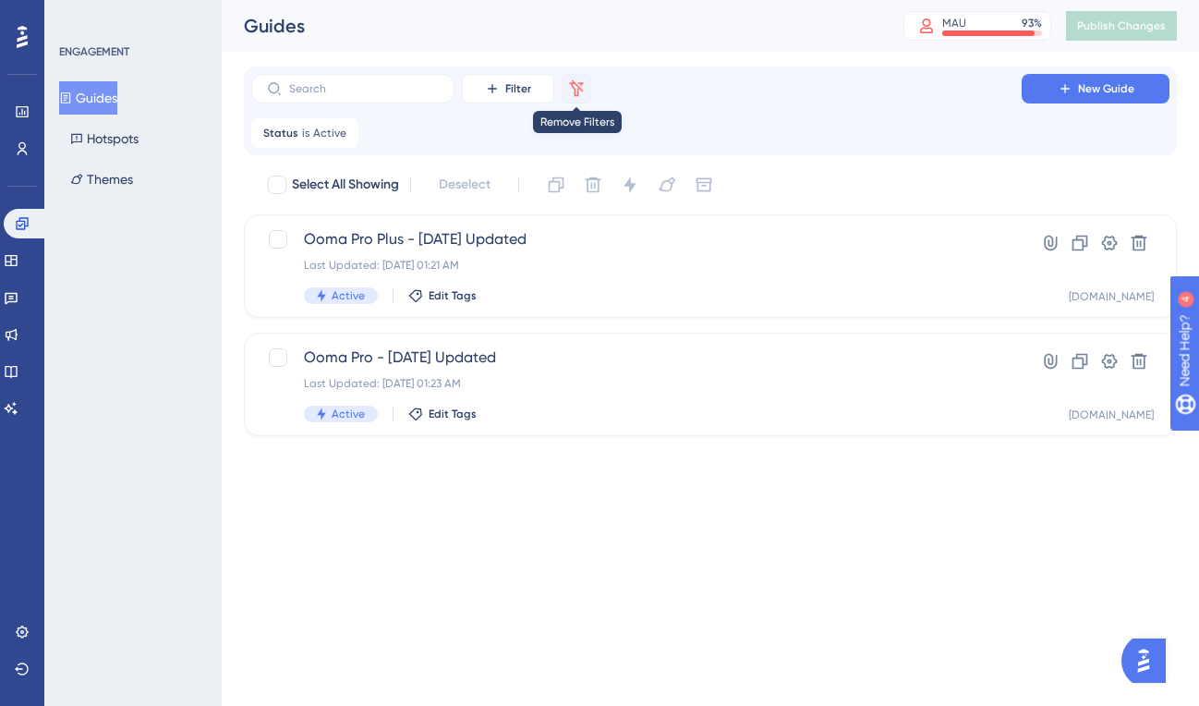
click at [580, 91] on icon at bounding box center [576, 88] width 18 height 18
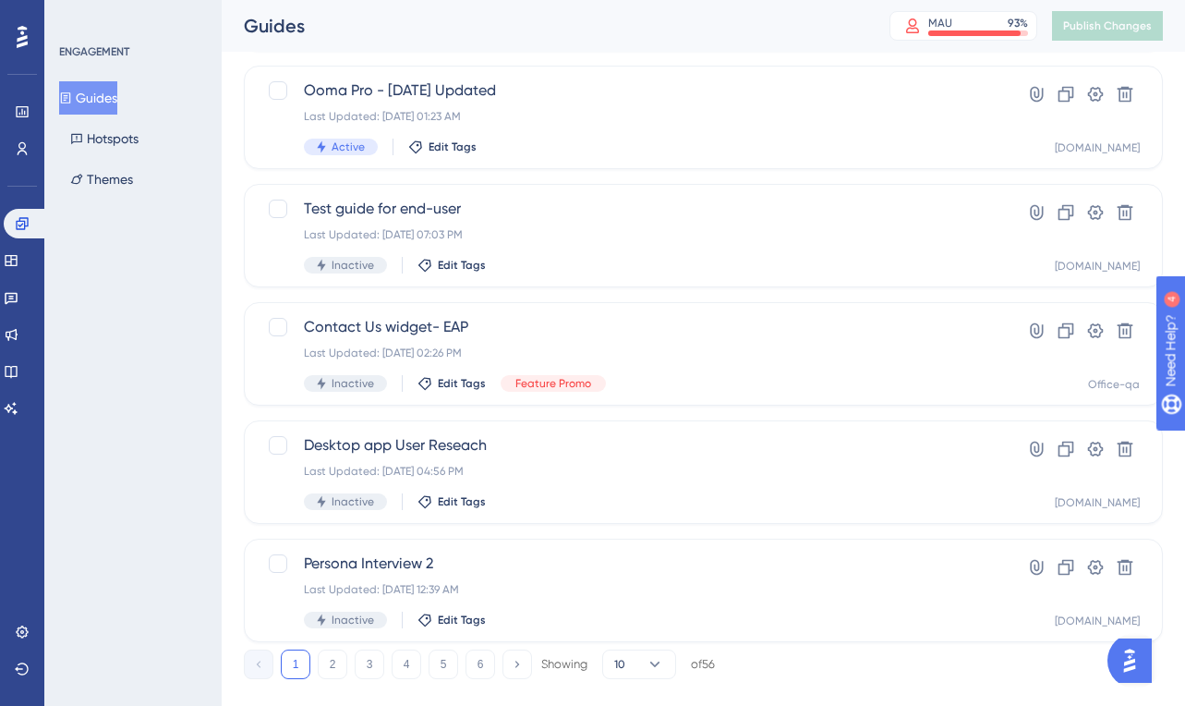
scroll to position [728, 0]
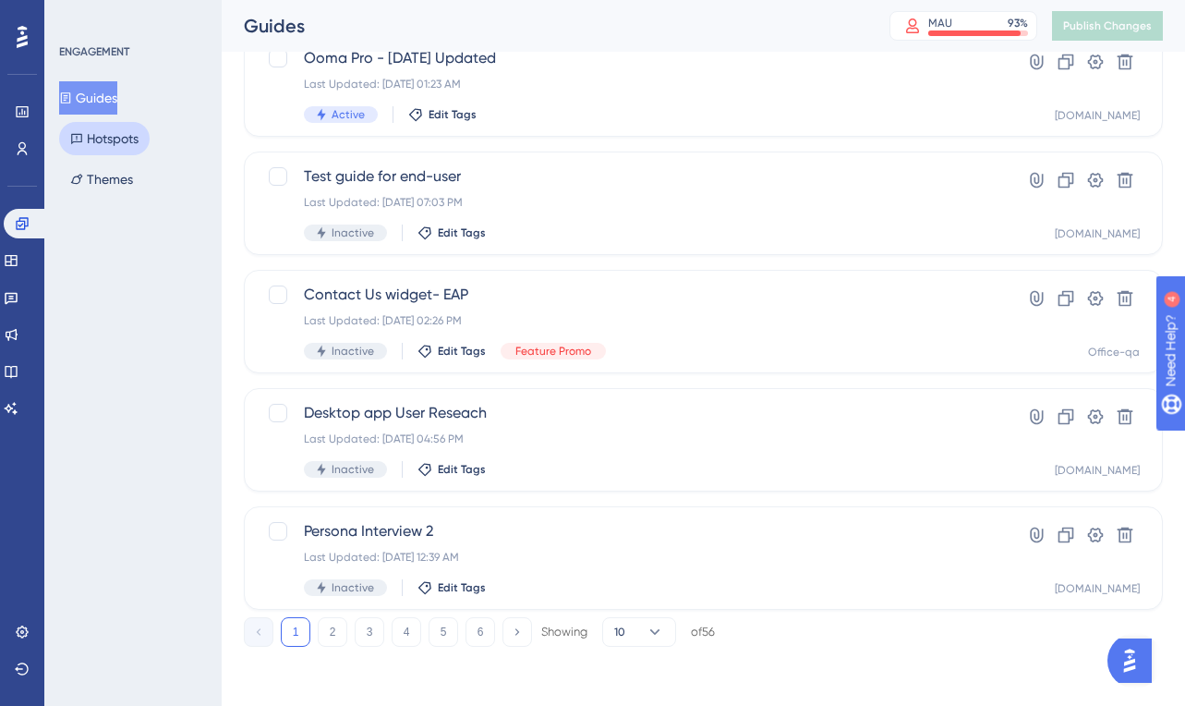
click at [112, 140] on button "Hotspots" at bounding box center [104, 138] width 91 height 33
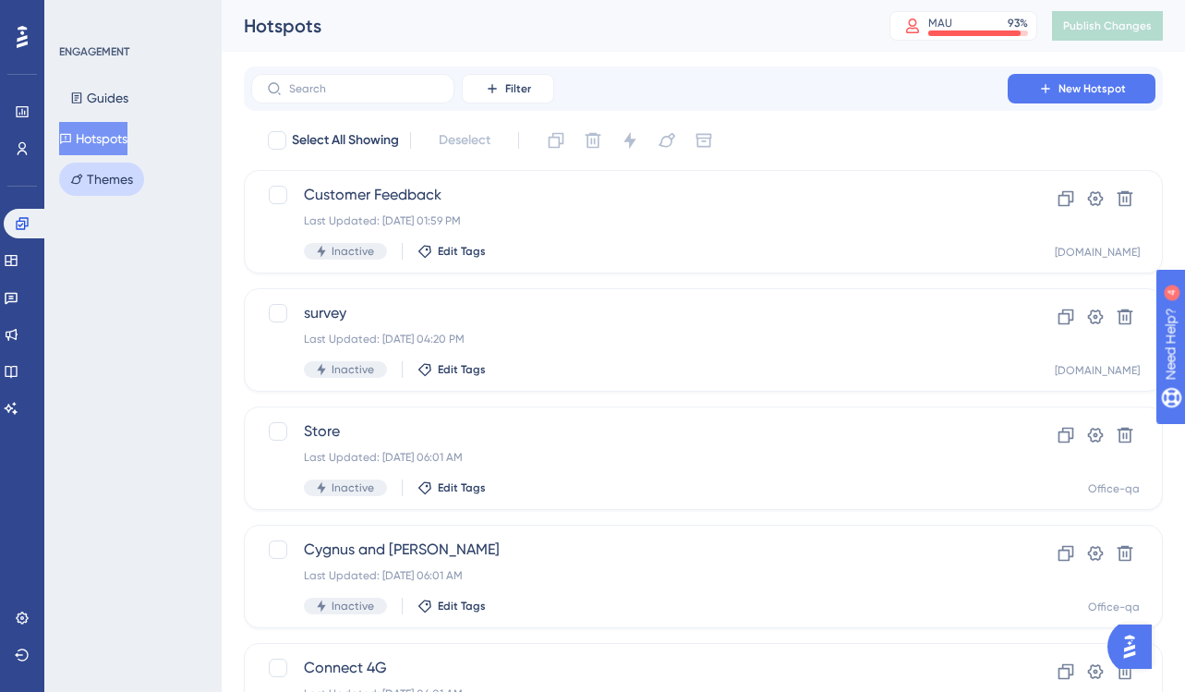
click at [108, 181] on button "Themes" at bounding box center [101, 179] width 85 height 33
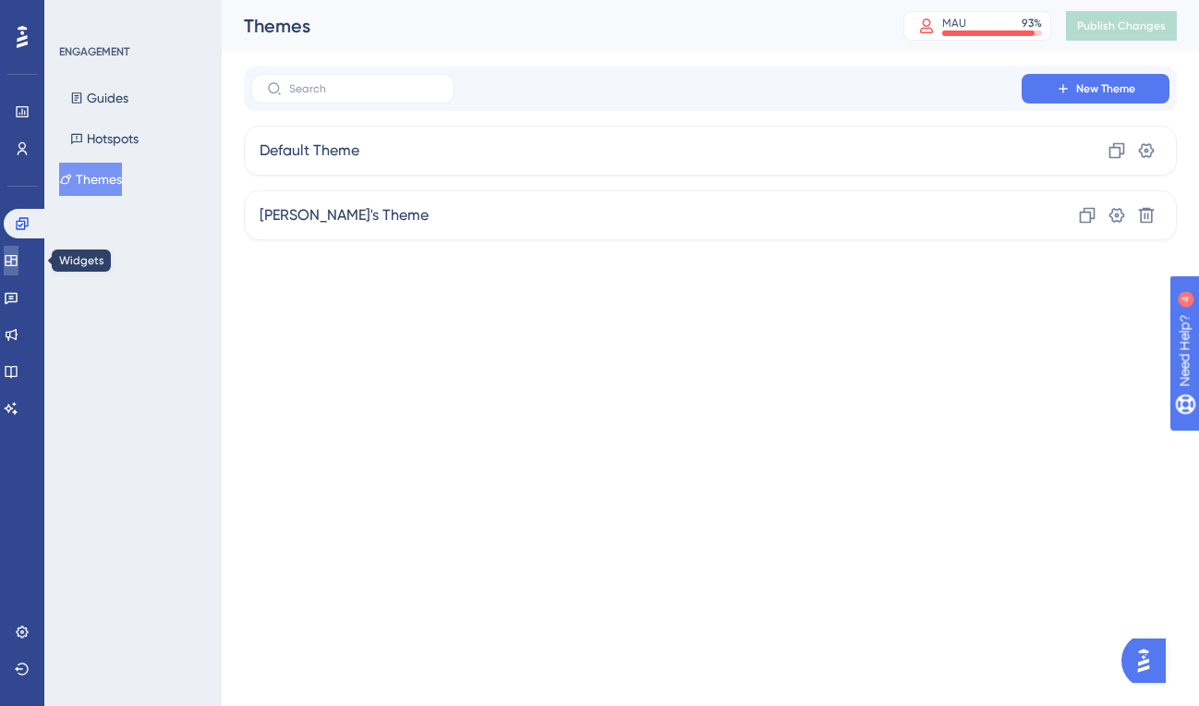
click at [18, 257] on icon at bounding box center [11, 260] width 15 height 15
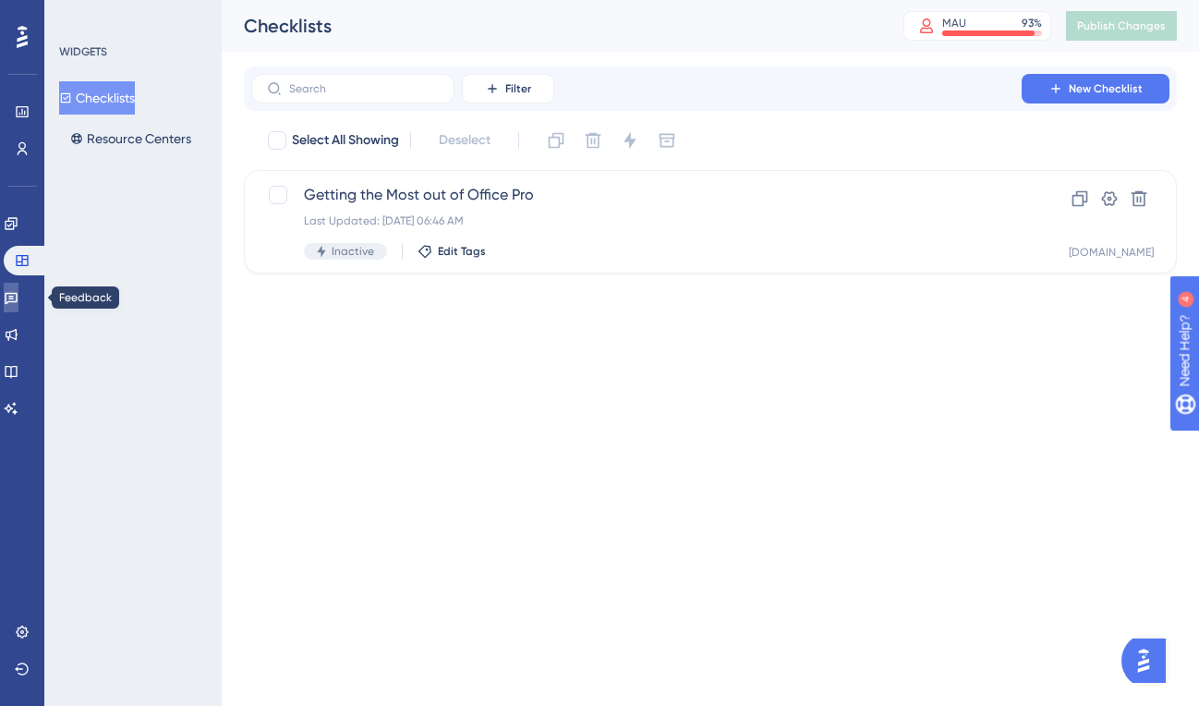
click at [18, 295] on icon at bounding box center [11, 297] width 15 height 15
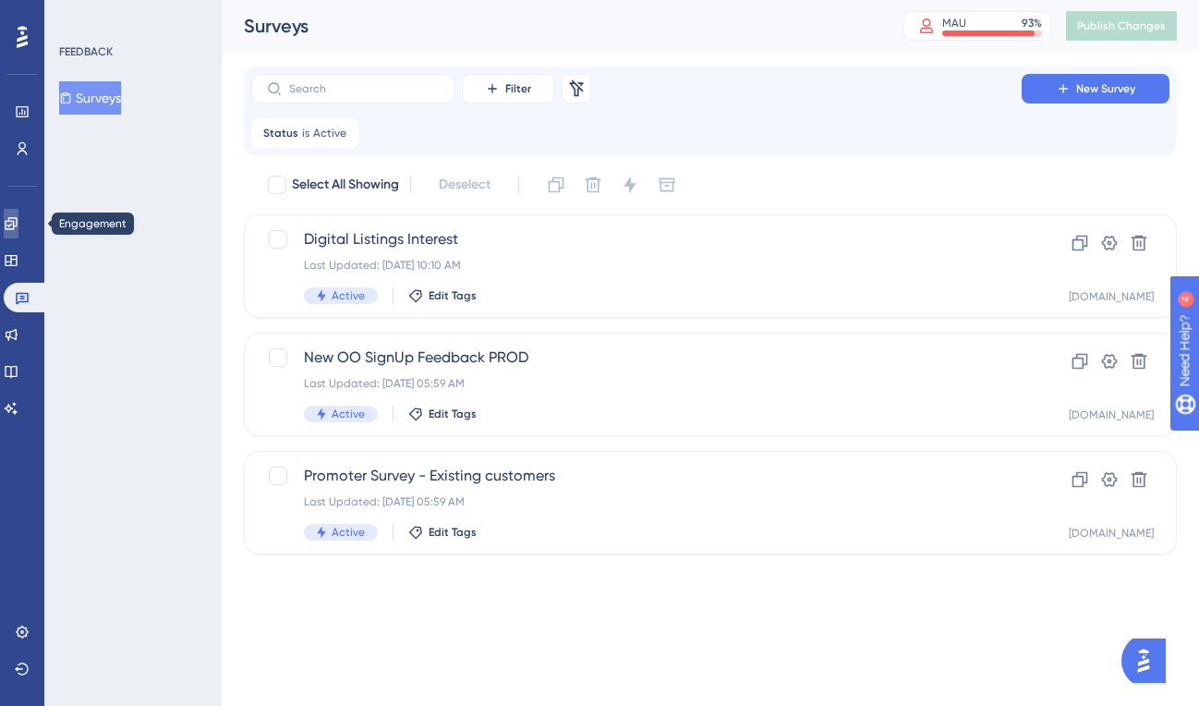
click at [18, 217] on icon at bounding box center [11, 223] width 15 height 15
